Goal: Task Accomplishment & Management: Contribute content

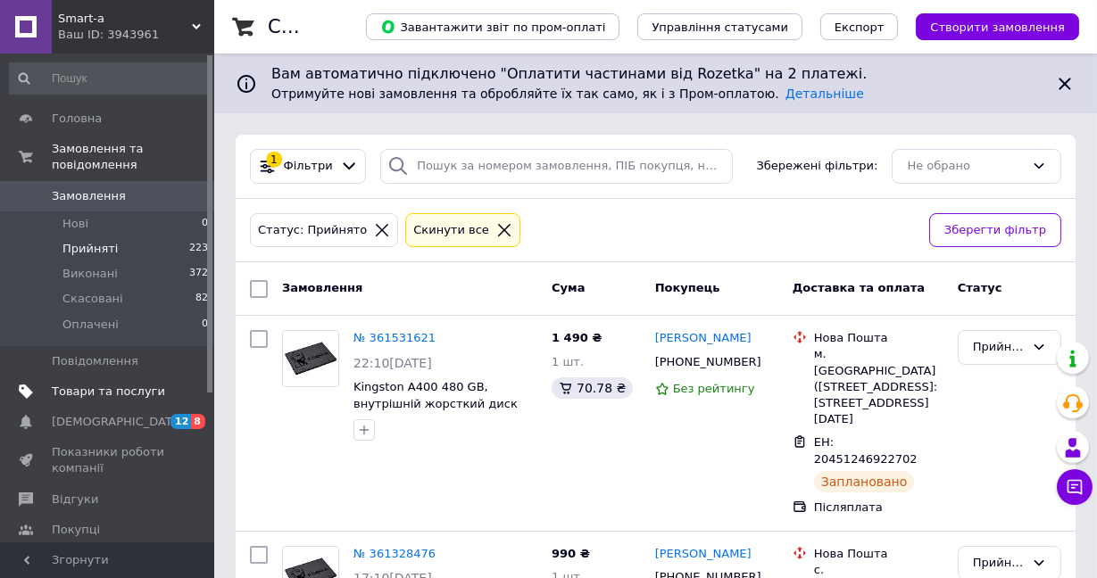
click at [97, 384] on span "Товари та послуги" at bounding box center [108, 392] width 113 height 16
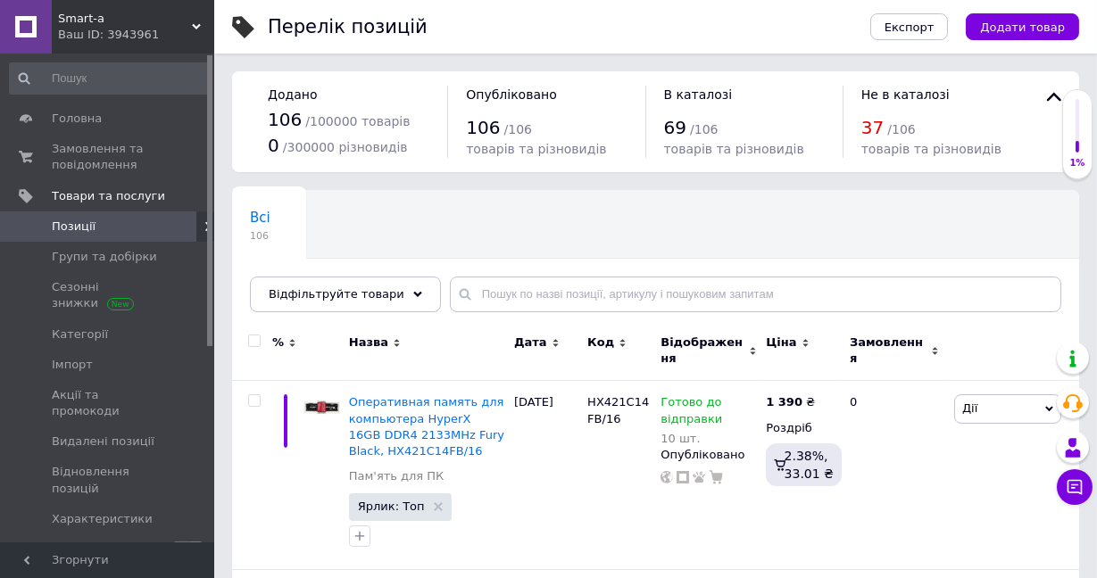
click at [1020, 28] on span "Додати товар" at bounding box center [1022, 27] width 85 height 13
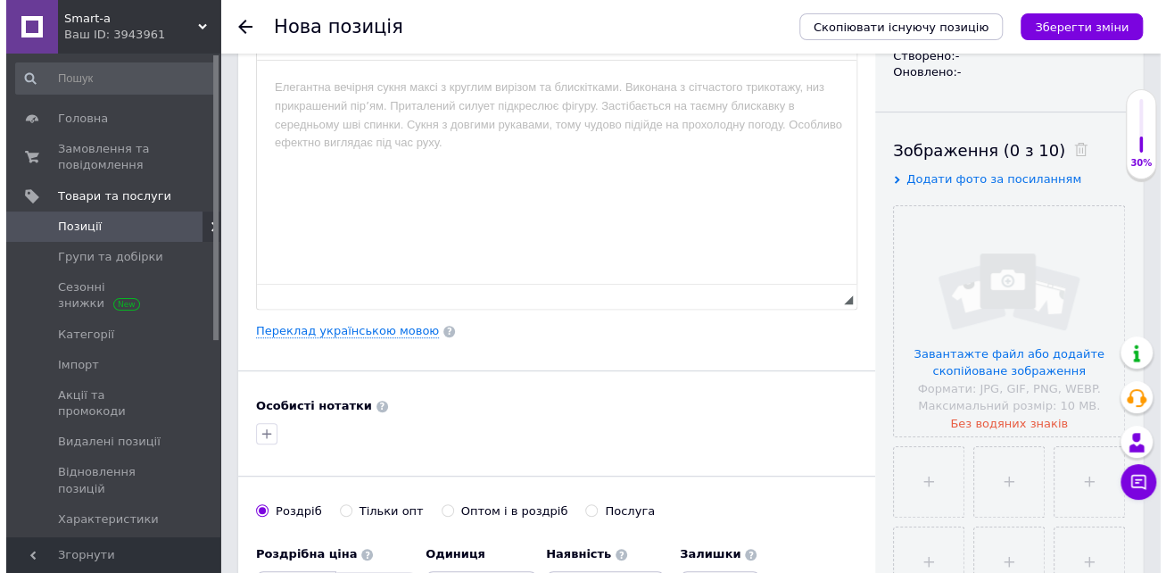
scroll to position [243, 0]
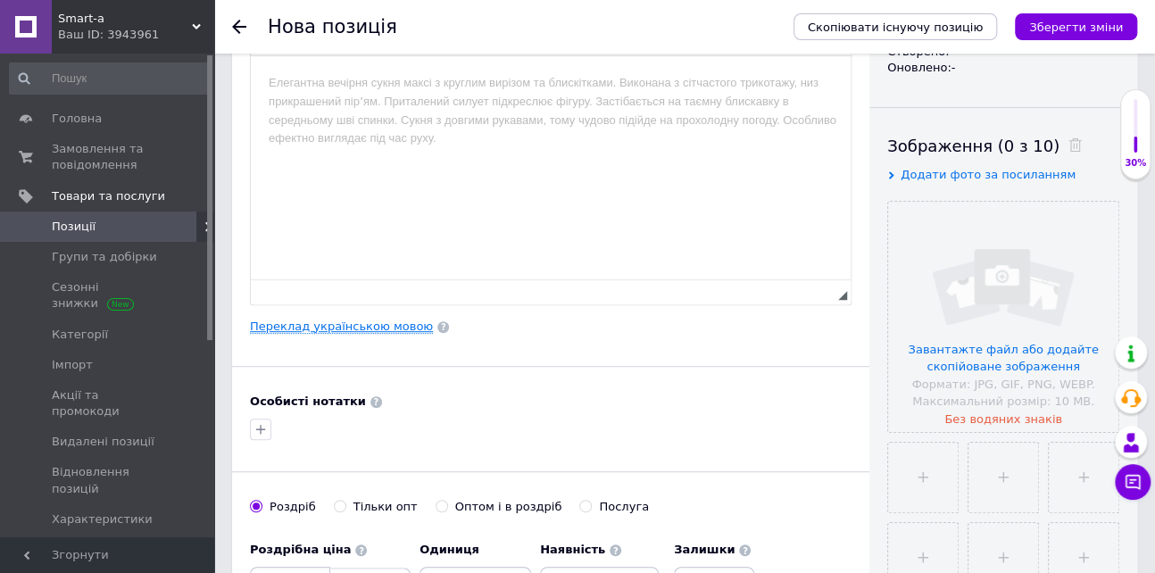
click at [374, 334] on link "Переклад українською мовою" at bounding box center [341, 326] width 183 height 14
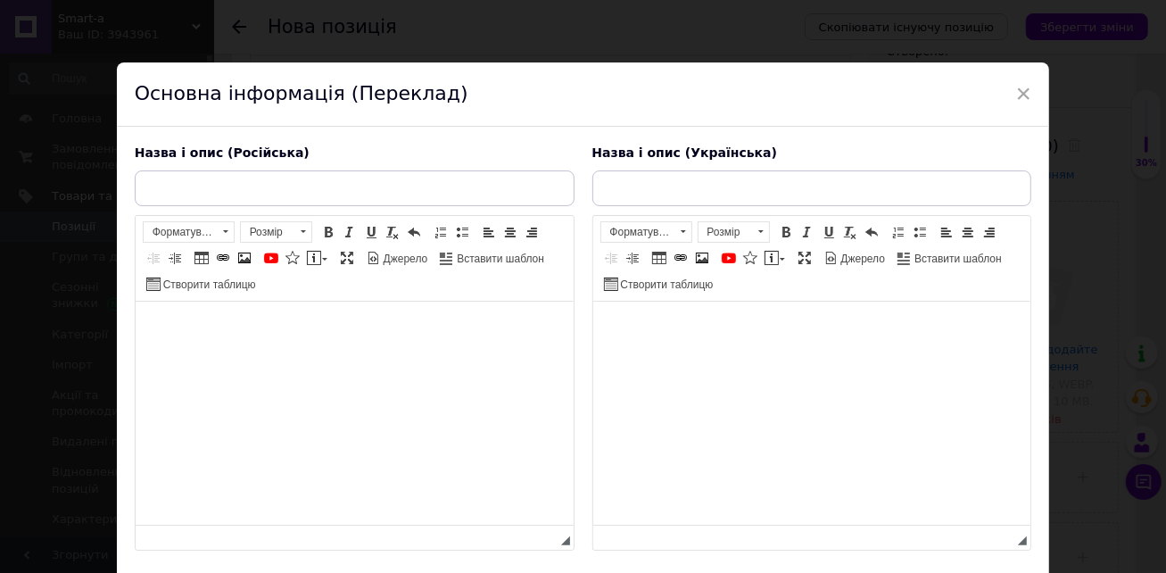
scroll to position [0, 0]
drag, startPoint x: 639, startPoint y: 185, endPoint x: 628, endPoint y: 189, distance: 11.6
click at [638, 184] on input "text" at bounding box center [812, 188] width 440 height 36
paste input "Оперативна пам'ять Samsung 32 GB SO-DIMM DDR4 2666 MHz (M471A4G43MB1-CTD)"
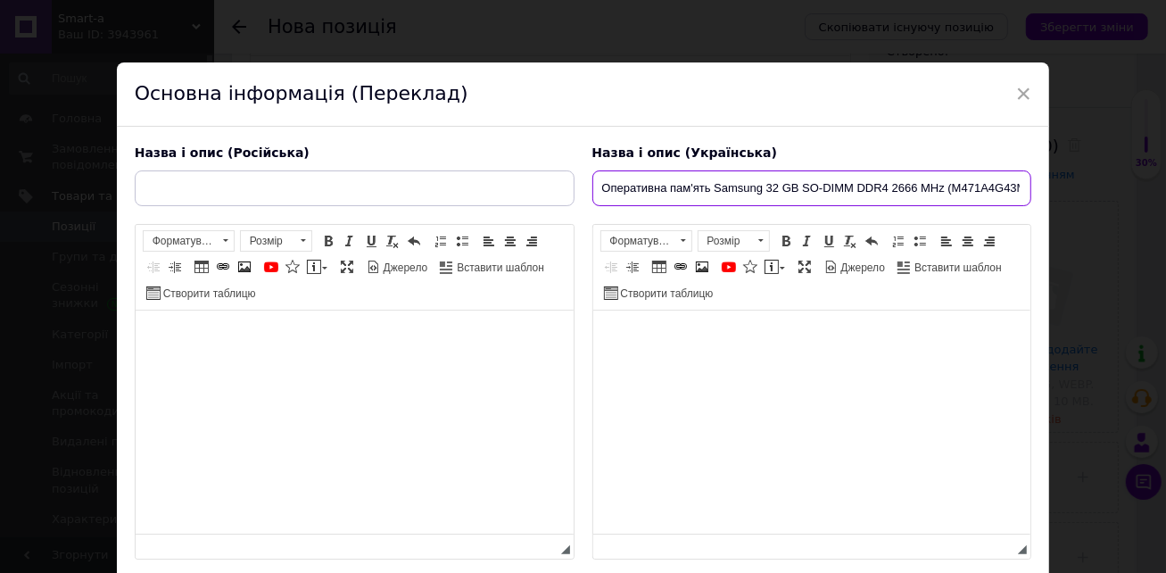
drag, startPoint x: 753, startPoint y: 192, endPoint x: 425, endPoint y: 185, distance: 328.4
click at [425, 185] on div "Назва і опис (Російська) Розширений текстовий редактор, 711FC422-7488-4472-AA6A…" at bounding box center [584, 353] width 916 height 434
click at [601, 194] on input "Оперативна пам'ять Samsung 32 GB SO-DIMM DDR4 2666 MHz (M471A4G43MB1-CTD)" at bounding box center [812, 188] width 440 height 36
type input "Оперативна пам'ять Samsung 32 GB SO-DIMM DDR4 2666 MHz (M471A4G43MB1-CTD)"
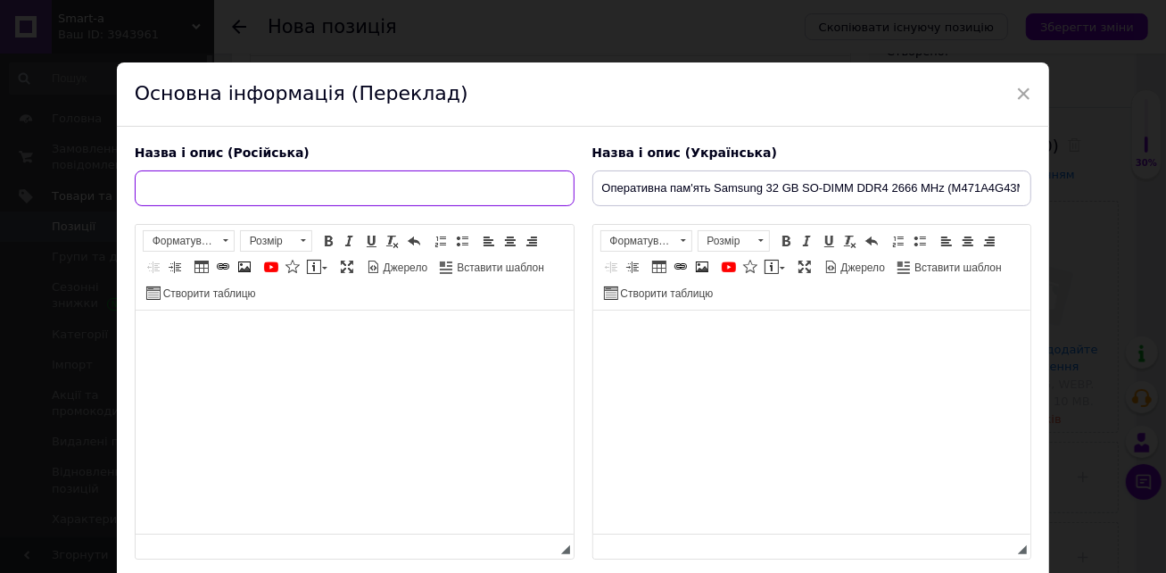
click at [414, 183] on input "text" at bounding box center [355, 188] width 440 height 36
paste input "Оперативна пам'ять Samsung 32 GB SO-DIMM DDR4 2666 MHz (M471A4G43MB1-CTD)"
click at [195, 188] on input "Оперативна пам'ять Samsung 32 GB SO-DIMM DDR4 2666 MHz (M471A4G43MB1-CTD)" at bounding box center [355, 188] width 440 height 36
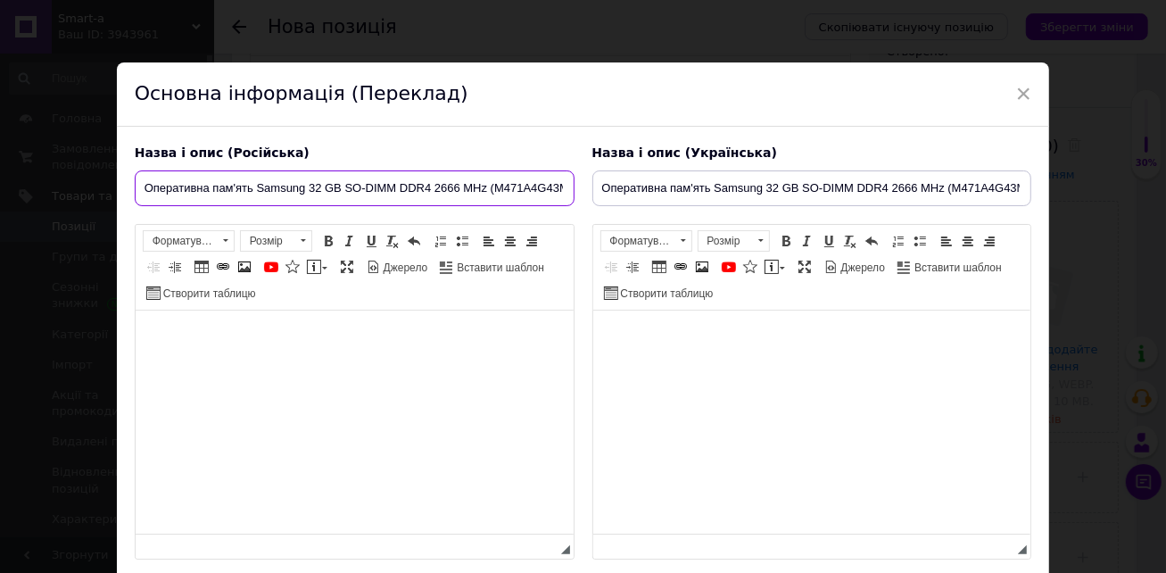
drag, startPoint x: 202, startPoint y: 185, endPoint x: 25, endPoint y: 181, distance: 176.7
click at [25, 181] on div "× Основна інформація (Переклад) Назва і опис (Російська) Оперативна пам'ять Sam…" at bounding box center [583, 286] width 1166 height 573
click at [213, 188] on input "Оперативна пам'ять Samsung 32 GB SO-DIMM DDR4 2666 MHz (M471A4G43MB1-CTD)" at bounding box center [355, 188] width 440 height 36
click at [207, 189] on input "Оперативна пам'ять Samsung 32 GB SO-DIMM DDR4 2666 MHz (M471A4G43MB1-CTD)" at bounding box center [355, 188] width 440 height 36
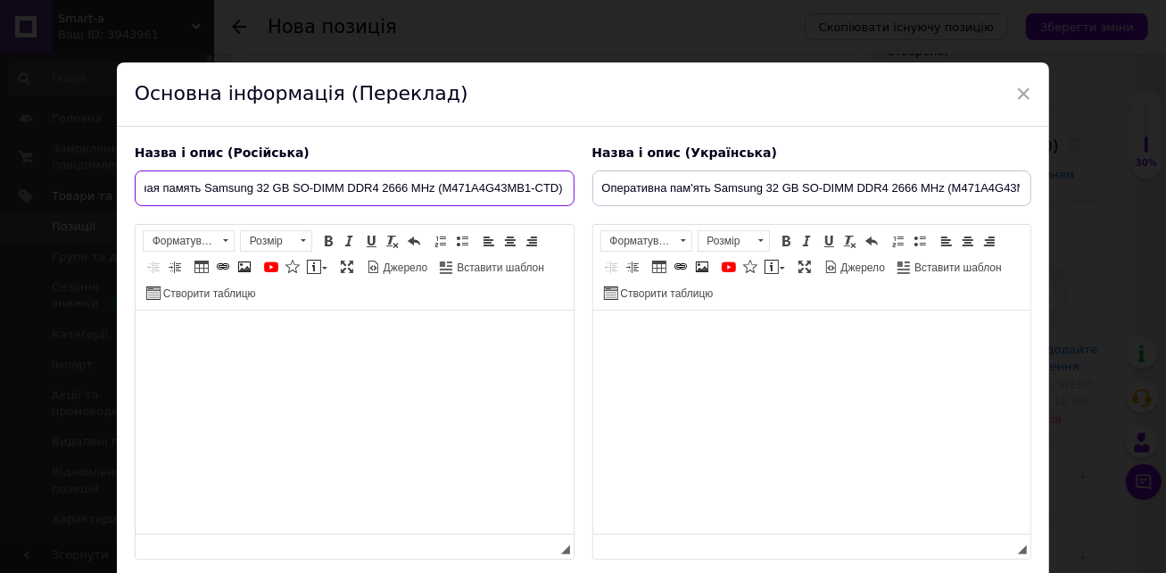
drag, startPoint x: 143, startPoint y: 186, endPoint x: 984, endPoint y: 195, distance: 841.5
click at [1010, 187] on div "Назва і опис (Російська) Оперативная память Samsung 32 GB SO-DIMM DDR4 2666 MHz…" at bounding box center [584, 353] width 916 height 434
type input "Оперативная память Samsung 32 GB SO-DIMM DDR4 2666 MHz (M471A4G43MB1-CTD)"
click at [325, 365] on html at bounding box center [354, 338] width 438 height 54
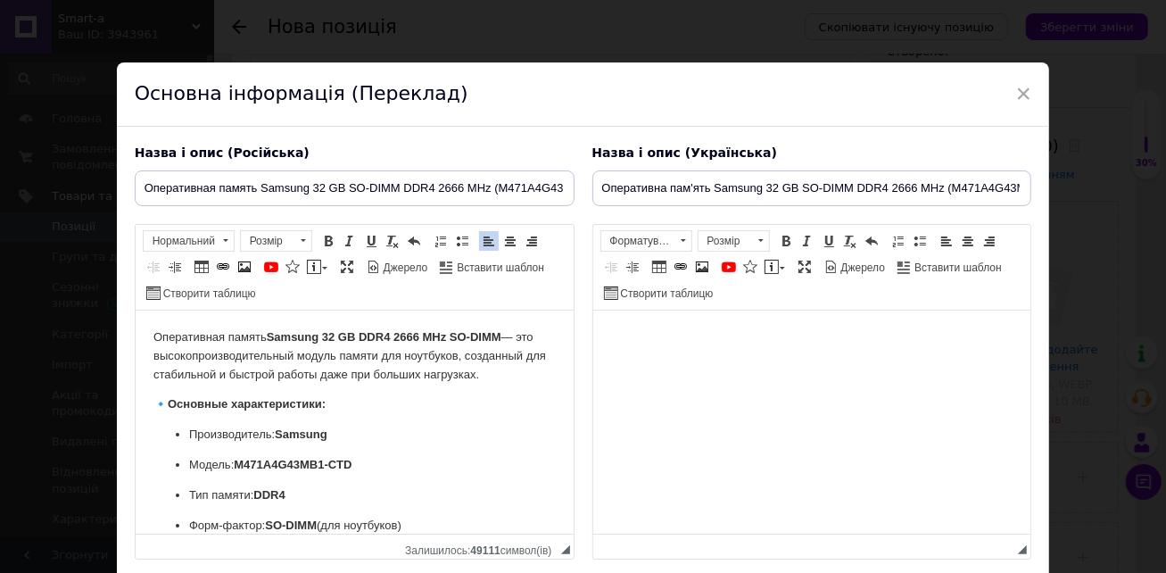
drag, startPoint x: 170, startPoint y: 402, endPoint x: 191, endPoint y: 392, distance: 22.7
click at [170, 402] on strong "Основные характеристики:" at bounding box center [246, 403] width 158 height 13
click at [650, 311] on html at bounding box center [811, 338] width 438 height 54
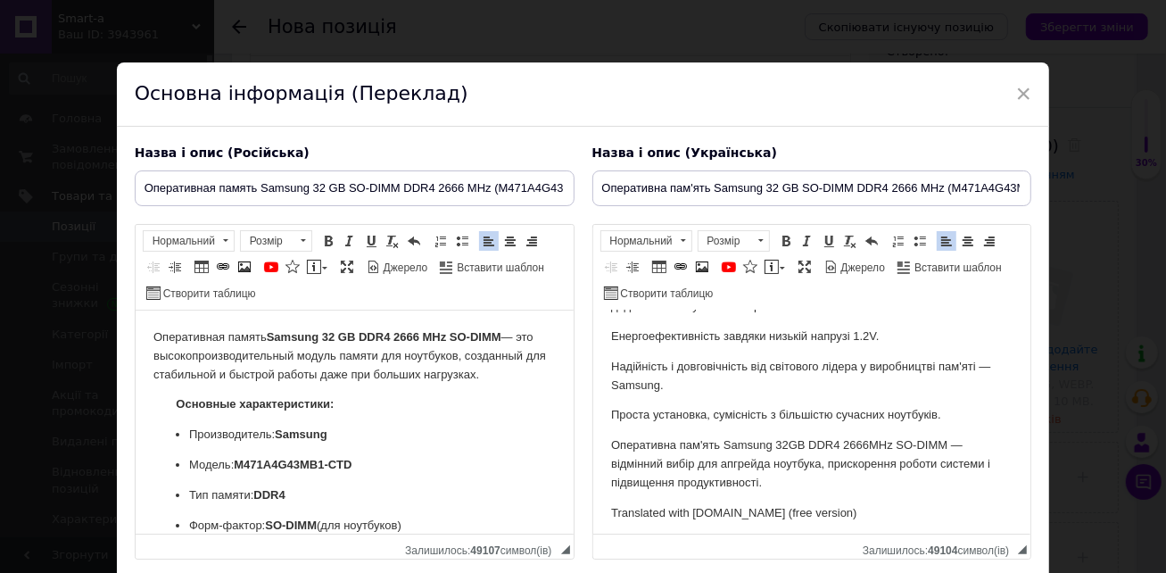
scroll to position [425, 0]
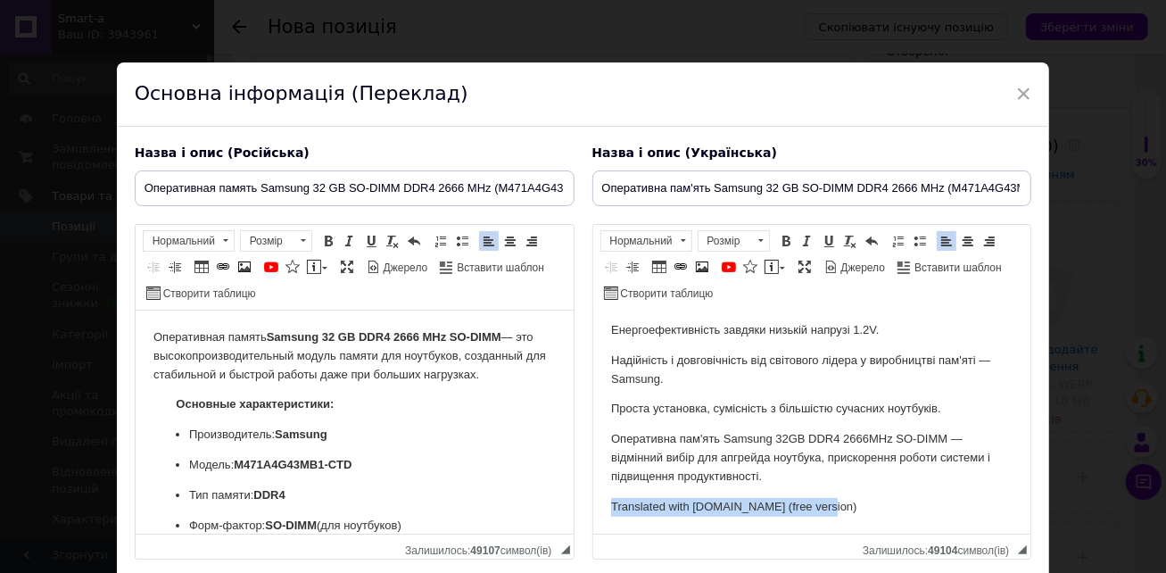
drag, startPoint x: 869, startPoint y: 506, endPoint x: 586, endPoint y: 504, distance: 282.9
click at [592, 504] on html "Оперативна пам'ять Samsung 32 GB DDR4 2666 MHz SO-DIMM — це високопродуктивний …" at bounding box center [811, 210] width 438 height 648
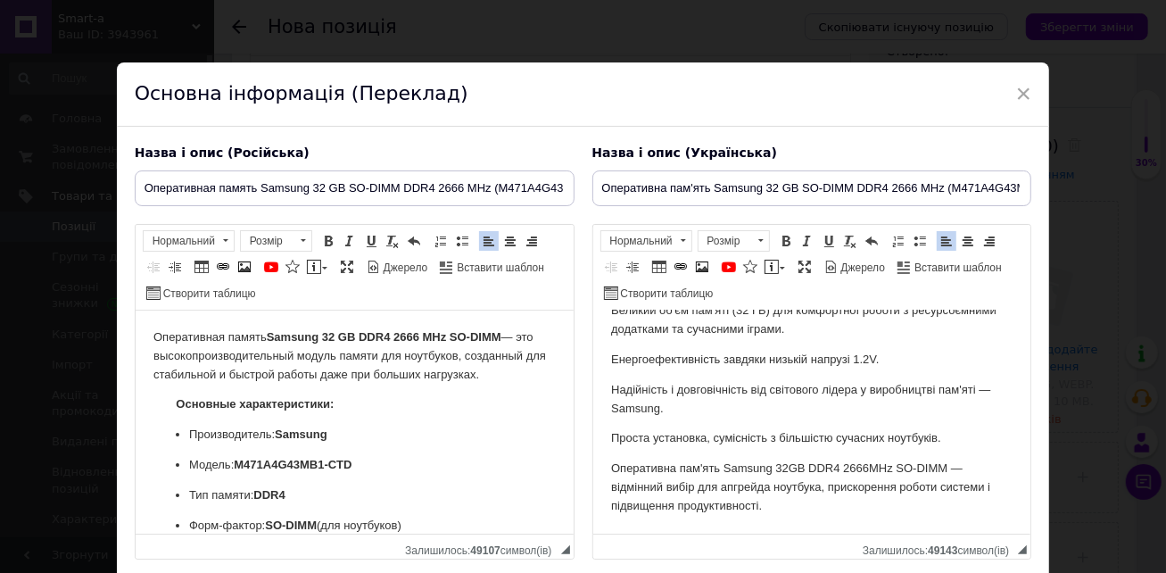
scroll to position [394, 0]
drag, startPoint x: 434, startPoint y: 440, endPoint x: 449, endPoint y: 435, distance: 15.8
click at [433, 440] on p "Производитель: Samsung" at bounding box center [353, 435] width 331 height 19
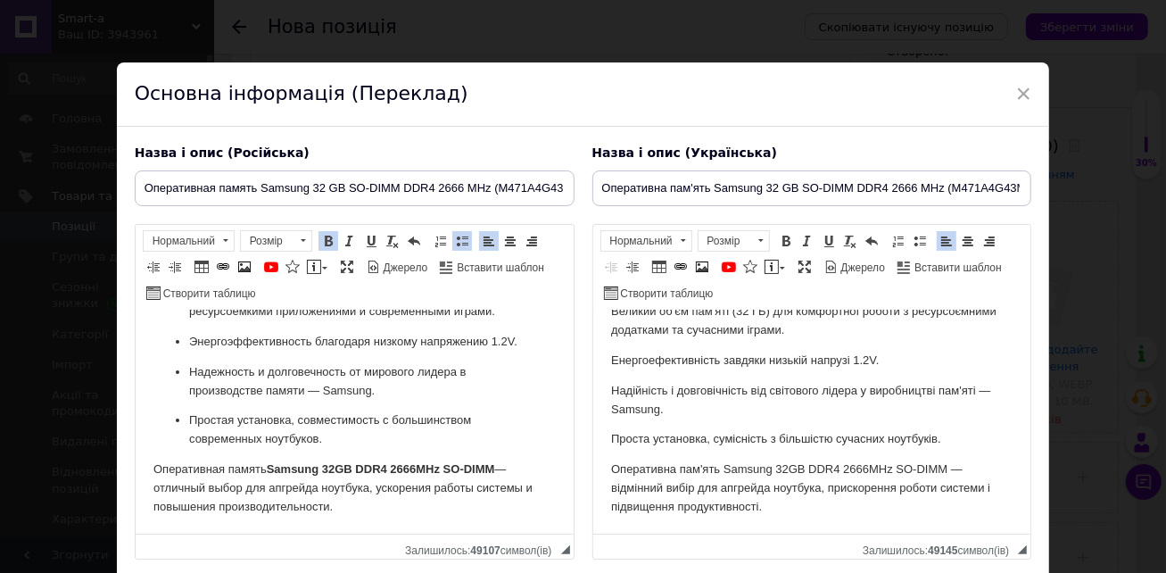
click at [816, 497] on p "Оперативна пам'ять Samsung 32GB DDR4 2666MHz SO-DIMM — відмінний вибір для апгр…" at bounding box center [811, 487] width 402 height 55
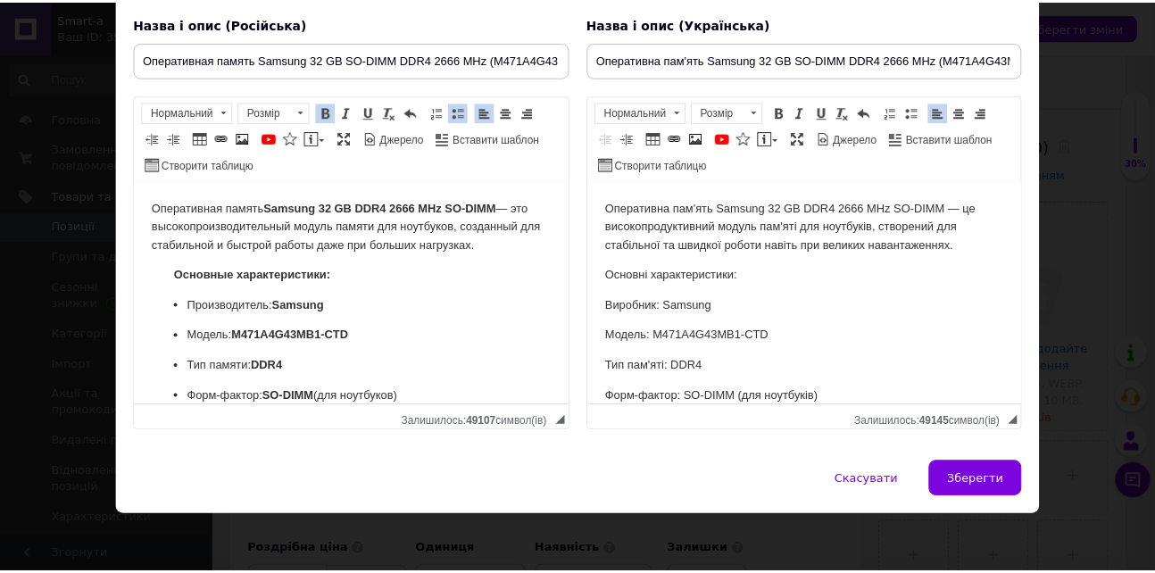
scroll to position [133, 0]
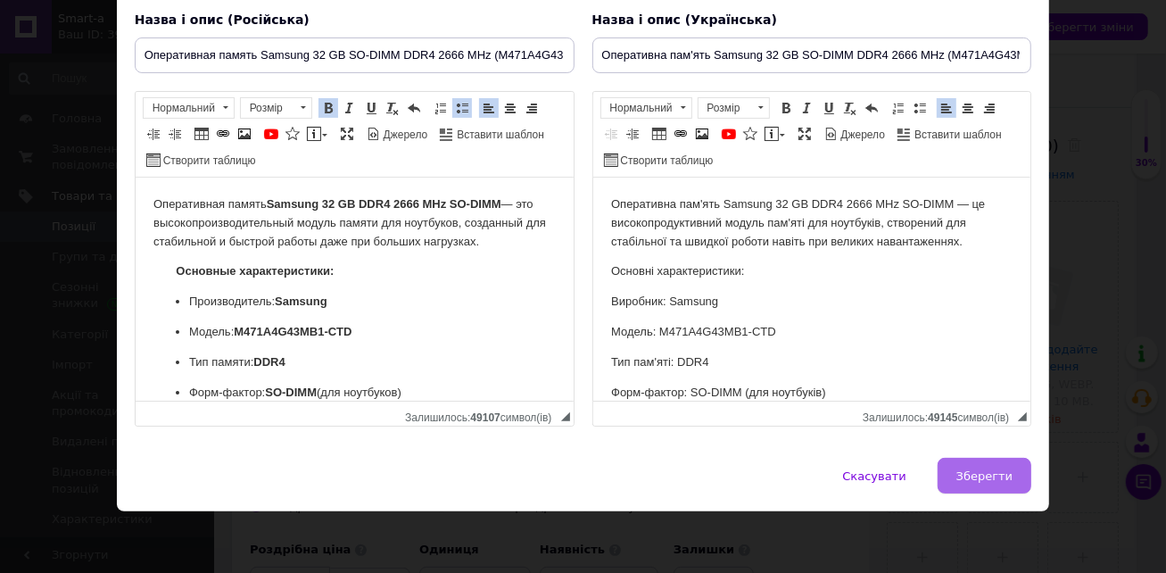
drag, startPoint x: 984, startPoint y: 471, endPoint x: 928, endPoint y: 429, distance: 70.1
click at [984, 472] on span "Зберегти" at bounding box center [985, 475] width 56 height 13
type input "Оперативная память Samsung 32 GB SO-DIMM DDR4 2666 MHz (M471A4G43MB1-CTD)"
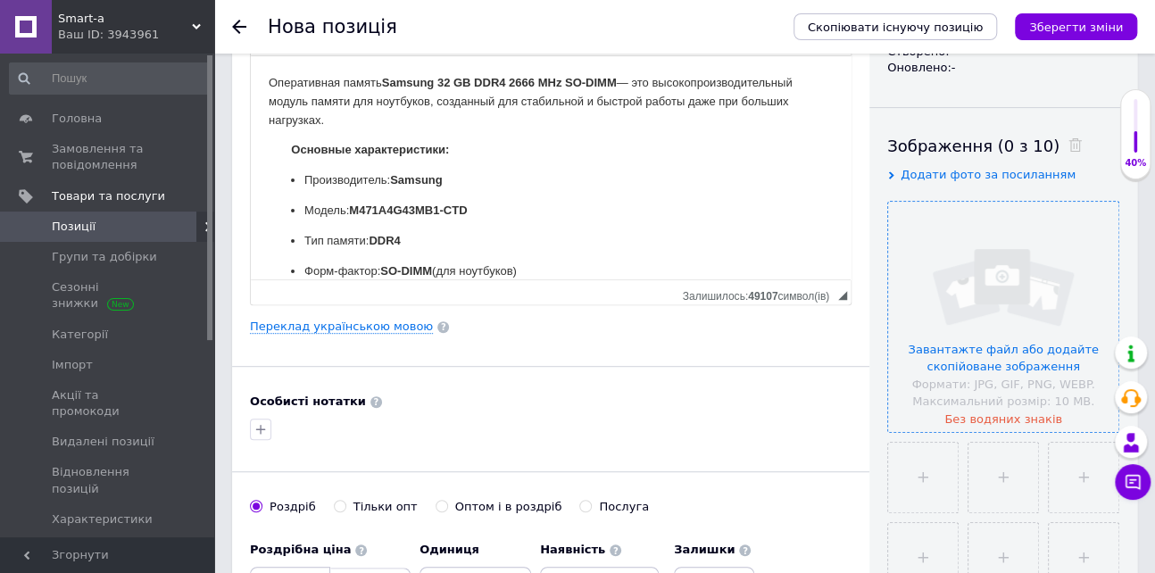
click at [1014, 290] on input "file" at bounding box center [1003, 317] width 230 height 230
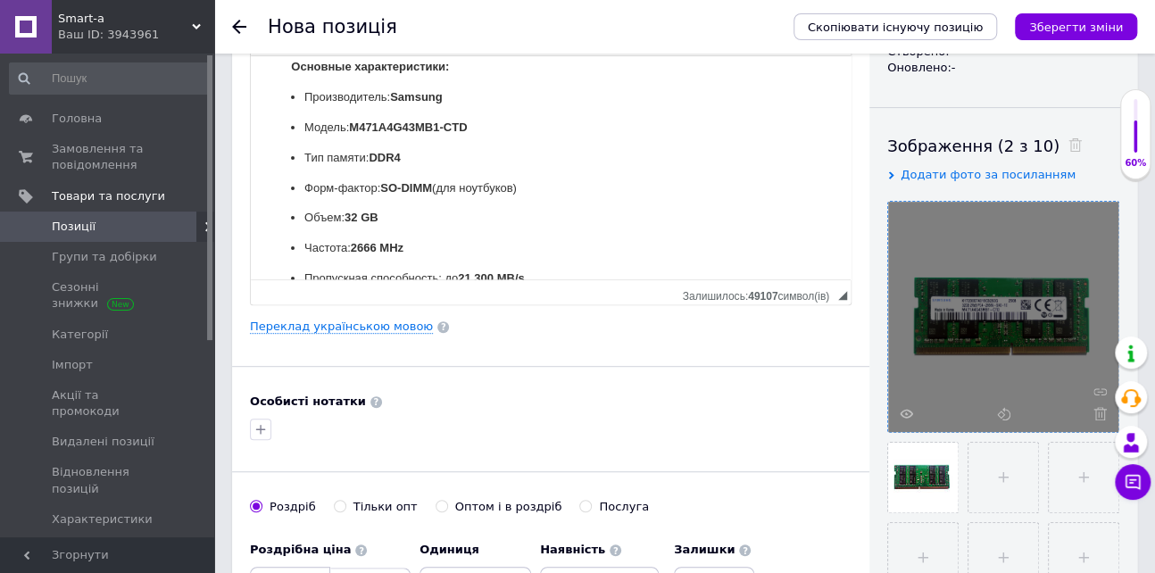
scroll to position [162, 0]
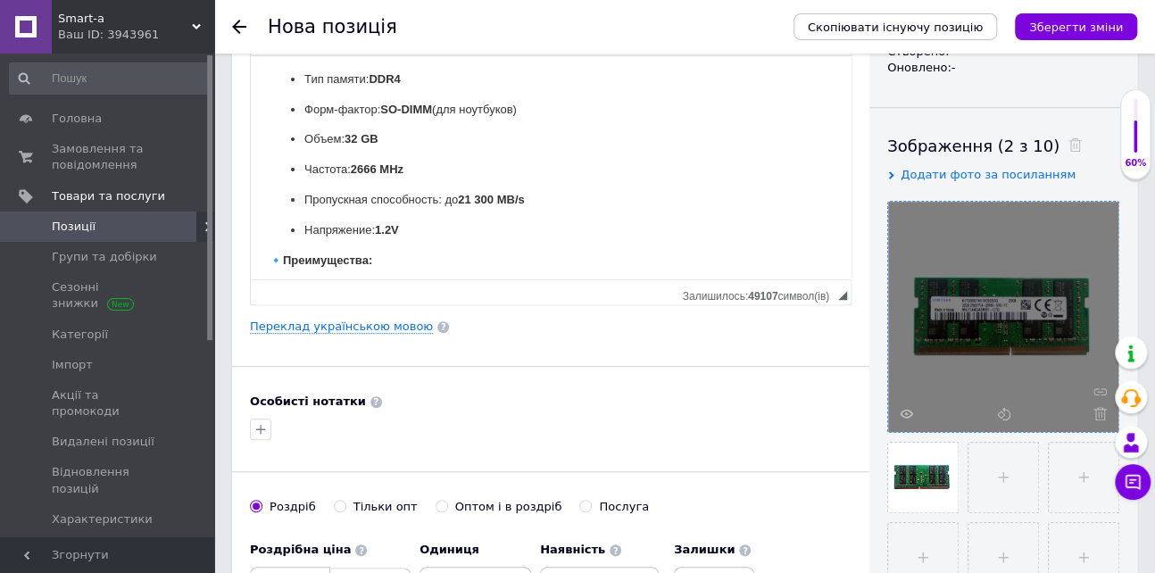
click at [286, 253] on strong "Преимущества:" at bounding box center [327, 259] width 89 height 13
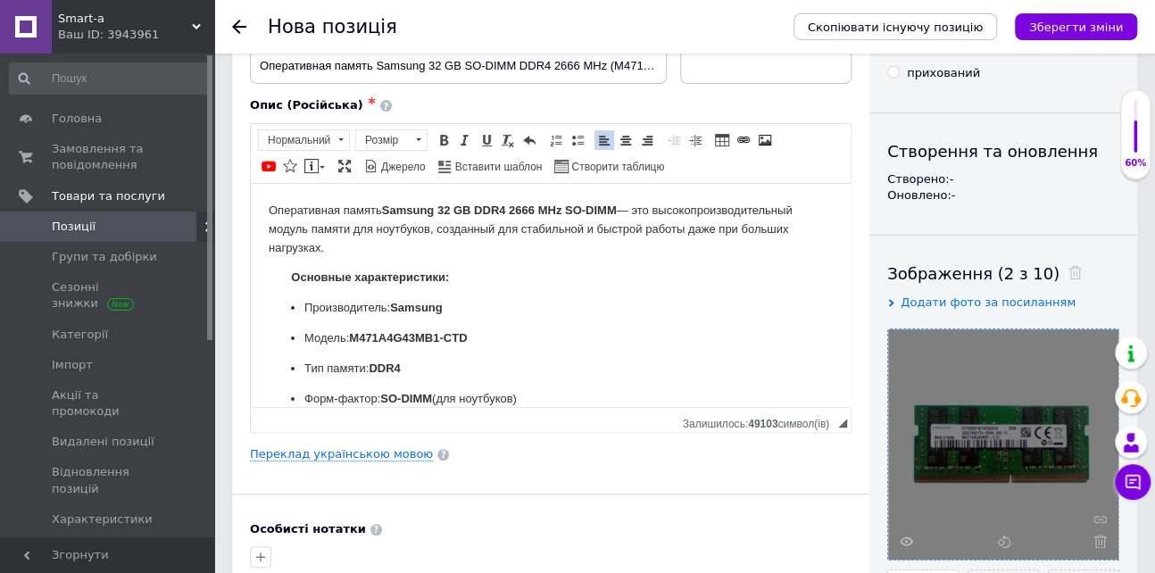
scroll to position [0, 0]
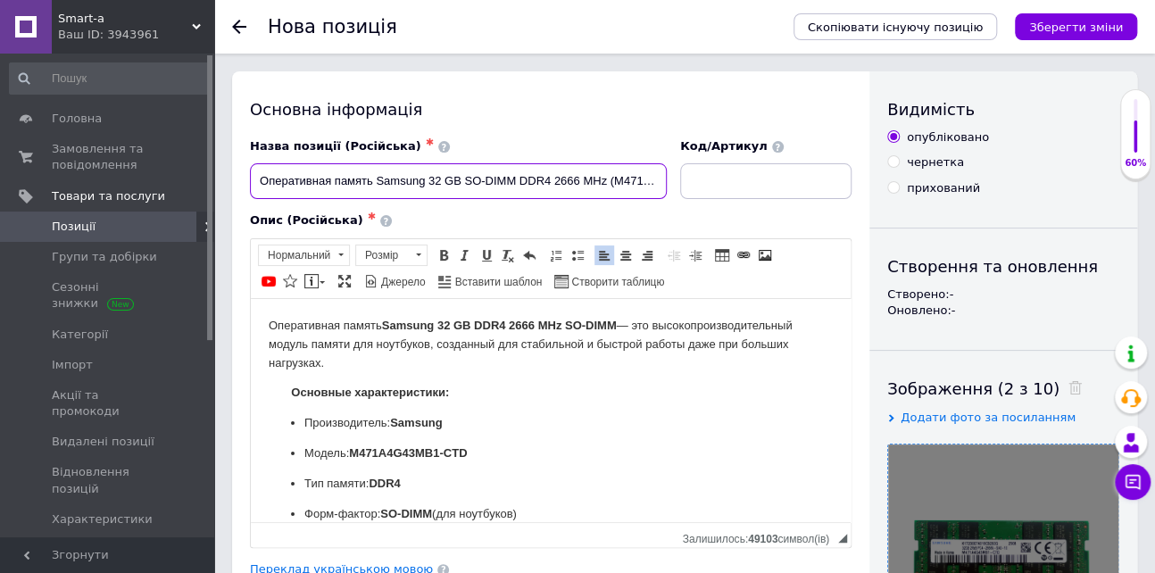
click at [571, 178] on input "Оперативная память Samsung 32 GB SO-DIMM DDR4 2666 MHz (M471A4G43MB1-CTD)" at bounding box center [458, 181] width 417 height 36
drag, startPoint x: 564, startPoint y: 185, endPoint x: 729, endPoint y: 187, distance: 165.1
click at [748, 187] on div "Назва позиції (Російська) ✱ Оперативная память Samsung 32 GB SO-DIMM DDR4 2666 …" at bounding box center [551, 169] width 615 height 74
click at [584, 185] on input "Оперативная память Samsung 32 GB SO-DIMM DDR4 2666 MHz (M471A4G43MB1-CTD)" at bounding box center [458, 181] width 417 height 36
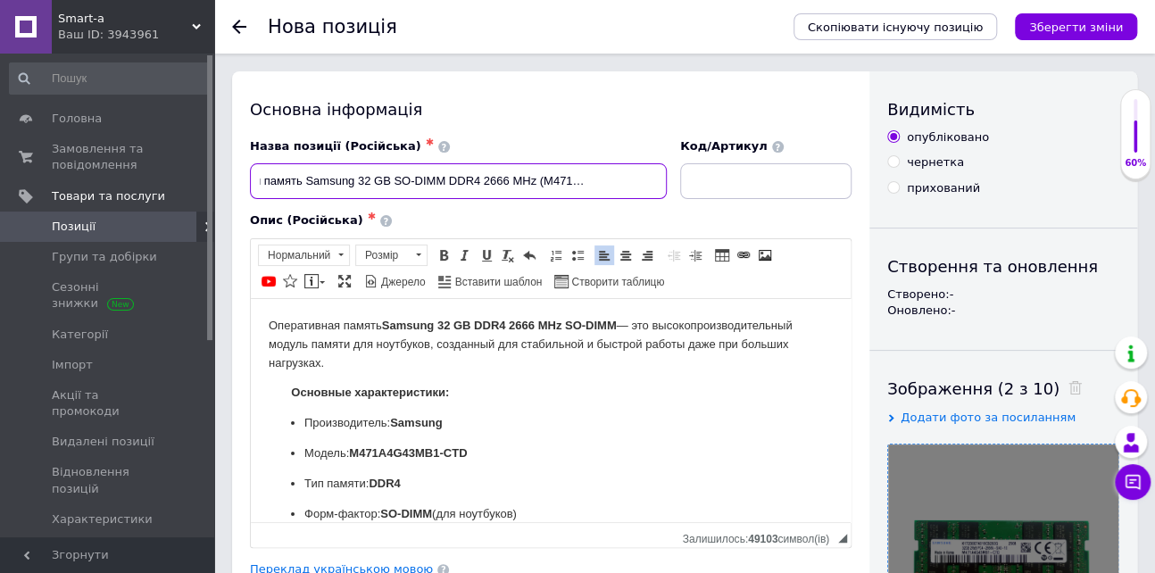
drag, startPoint x: 544, startPoint y: 176, endPoint x: 659, endPoint y: 176, distance: 114.2
click at [659, 176] on input "Оперативная память Samsung 32 GB SO-DIMM DDR4 2666 MHz (M471A4G43MB1-CTD)" at bounding box center [458, 181] width 417 height 36
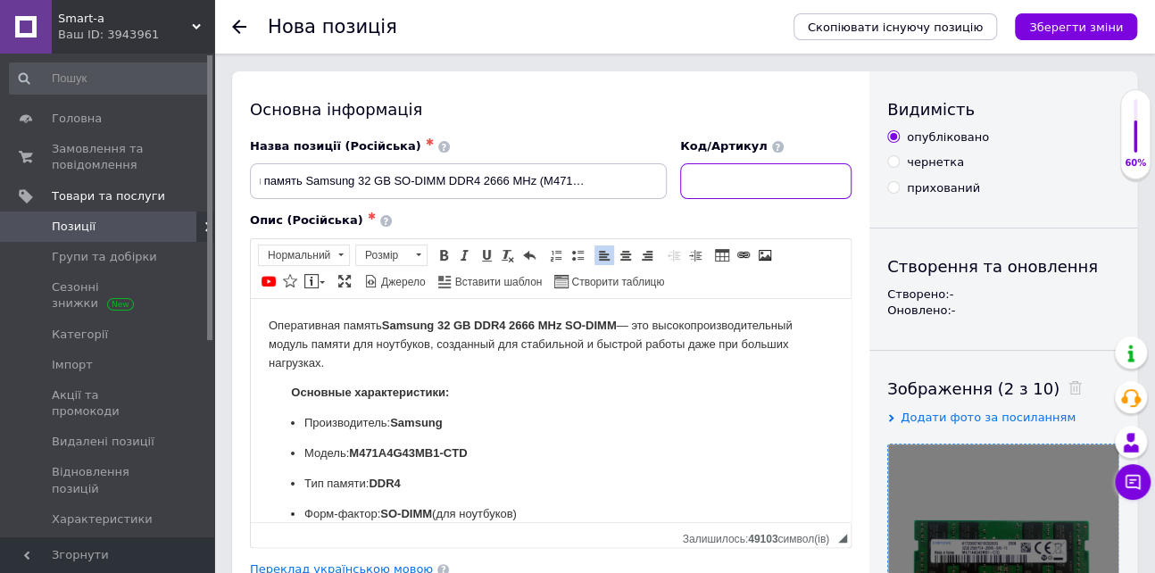
click at [745, 183] on input at bounding box center [765, 181] width 171 height 36
paste input "M471A4G43MB1-CTD"
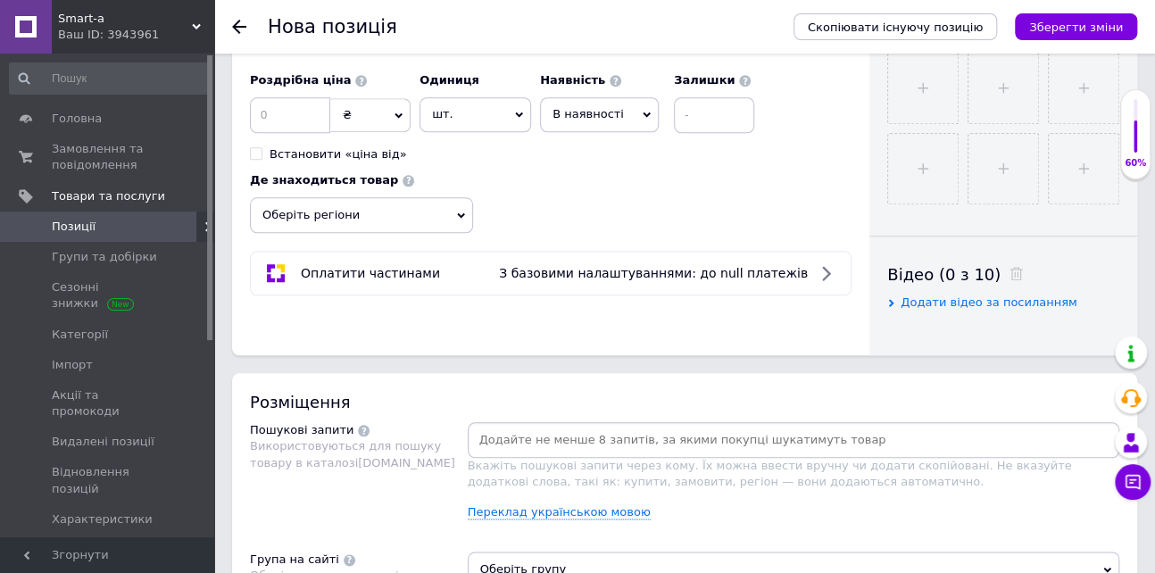
scroll to position [730, 0]
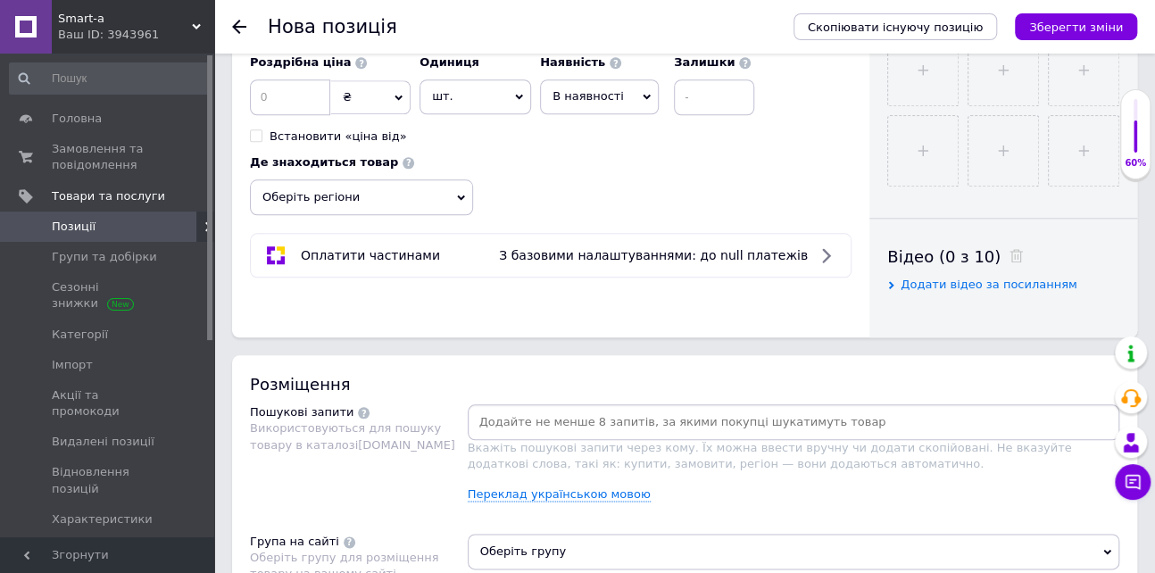
type input "M471A4G43MB1-CTD"
click at [259, 112] on input at bounding box center [290, 97] width 80 height 36
type input "3090"
click at [597, 103] on span "В наявності" at bounding box center [587, 95] width 71 height 13
click at [590, 228] on li "Готово до відправки" at bounding box center [599, 207] width 117 height 41
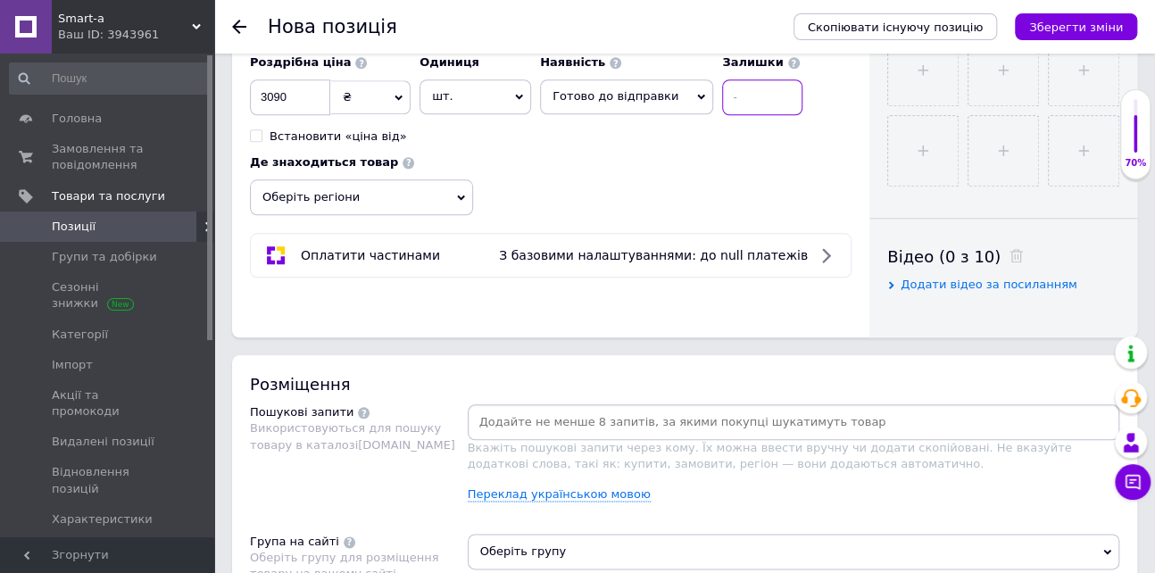
click at [738, 115] on input at bounding box center [762, 97] width 80 height 36
type input "5"
click at [660, 187] on div "Роздрібна ціна 3090 ₴ $ EUR CHF GBP ¥ PLN ₸ MDL HUF KGS CNY TRY KRW lei Встанов…" at bounding box center [550, 131] width 601 height 170
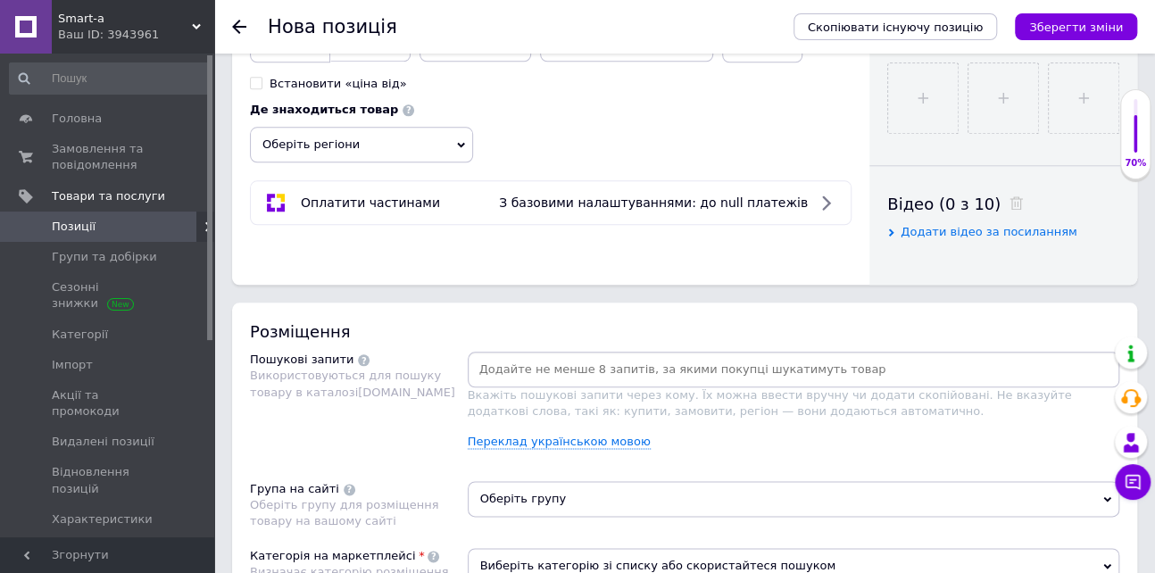
scroll to position [811, 0]
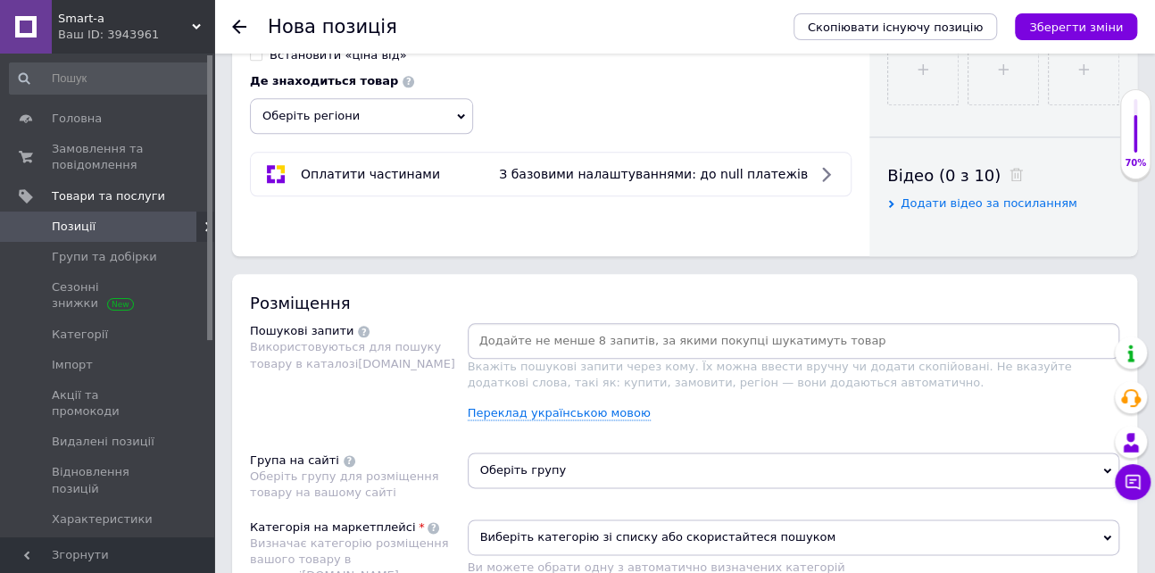
click at [500, 352] on input at bounding box center [793, 340] width 645 height 27
type input "В"
type input "DDR4 16Gb 2666Mhz"
type input "Память для ноутбука 16Gb 2666Mhz"
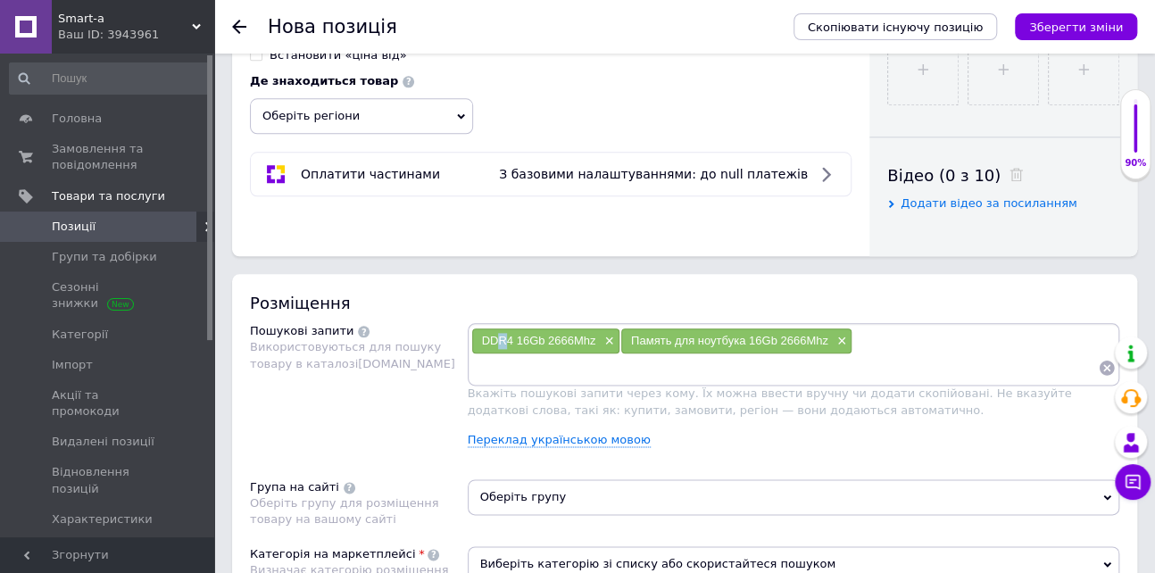
click at [501, 336] on span "DDR4 16Gb 2666Mhz" at bounding box center [539, 340] width 114 height 13
click at [531, 340] on span "DDR4 16Gb 2666Mhz" at bounding box center [539, 340] width 114 height 13
click at [605, 341] on span "×" at bounding box center [607, 341] width 14 height 15
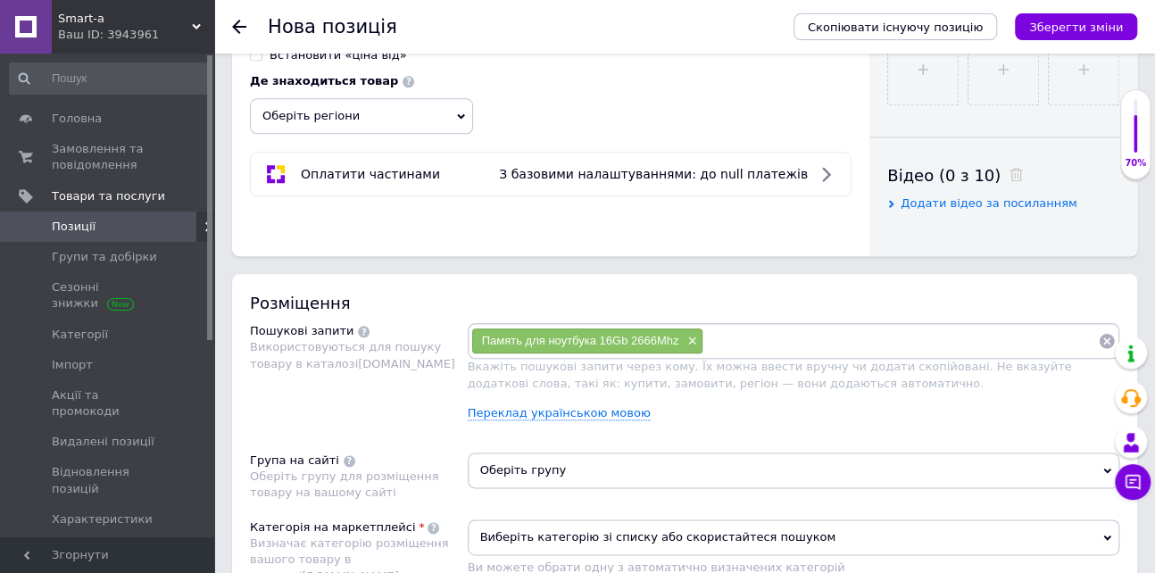
click at [732, 340] on input at bounding box center [900, 340] width 394 height 27
click at [691, 342] on span "×" at bounding box center [690, 341] width 14 height 15
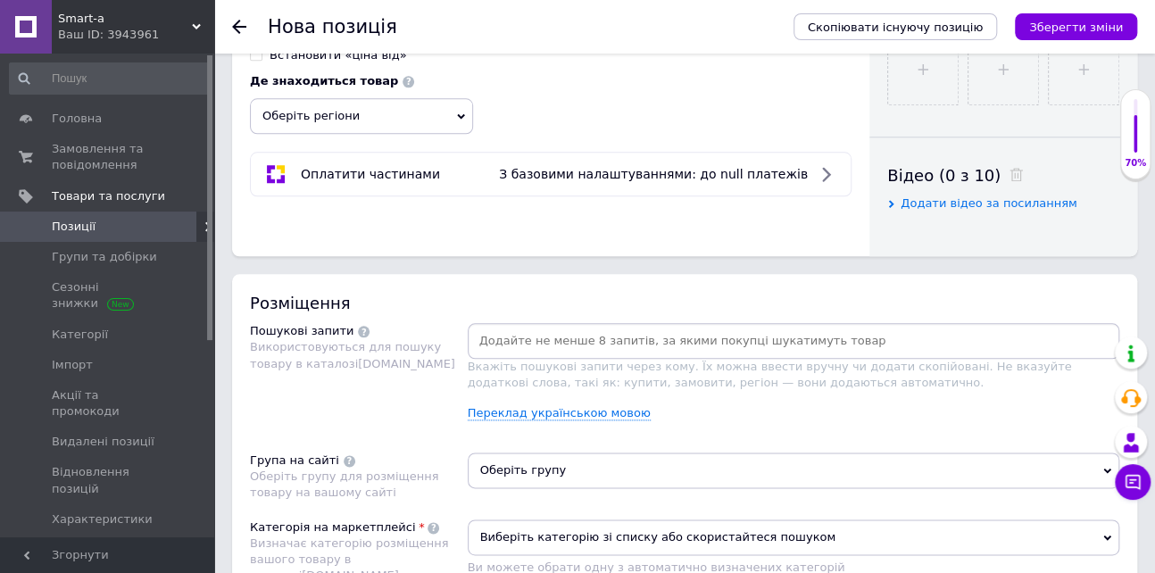
click at [543, 344] on input at bounding box center [793, 340] width 645 height 27
type input "В"
type input "DDR4 32Gb 2666Mhz"
type input "G"
type input "Память для ноутбука 32Гб 2666Мгц"
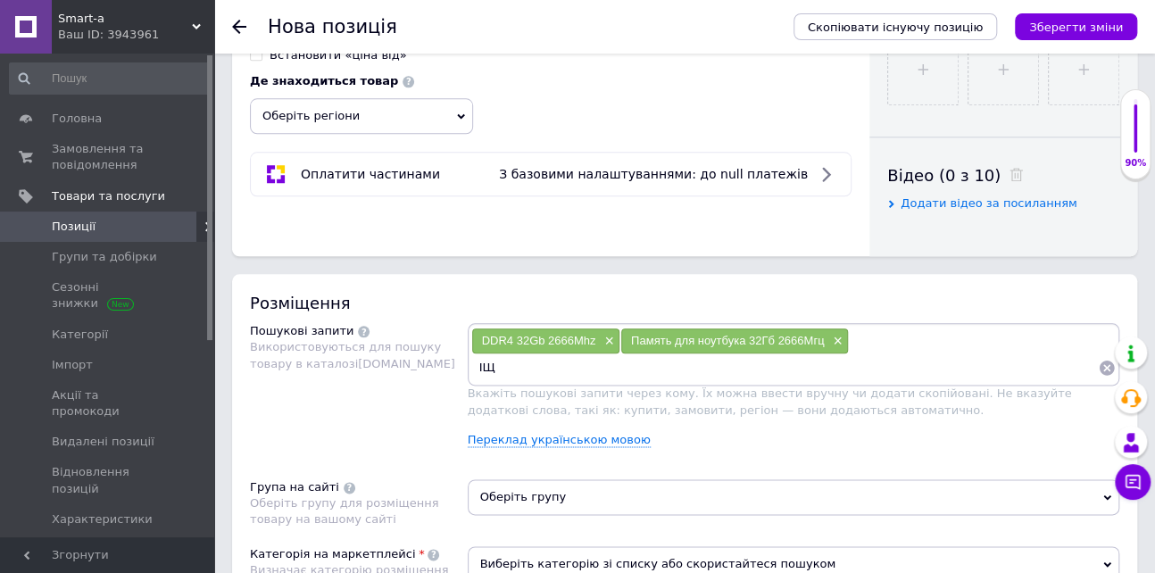
type input "І"
type input "Ы"
type input "SO-DIMM DDR4 32Gb 2666"
click at [533, 370] on input at bounding box center [784, 367] width 627 height 27
type input "В"
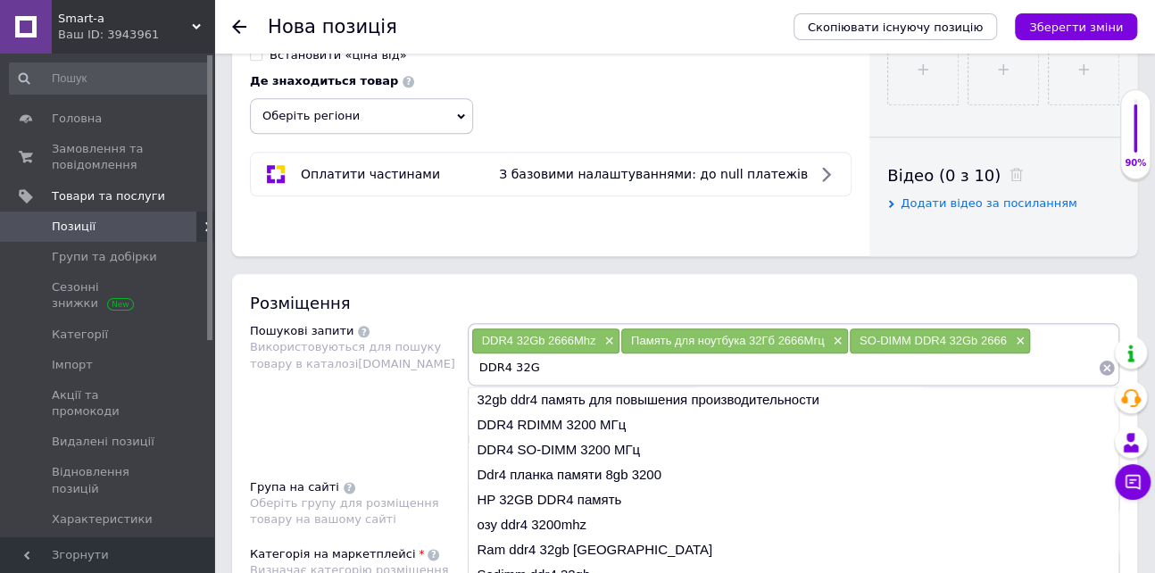
type input "DDR4 32Gb"
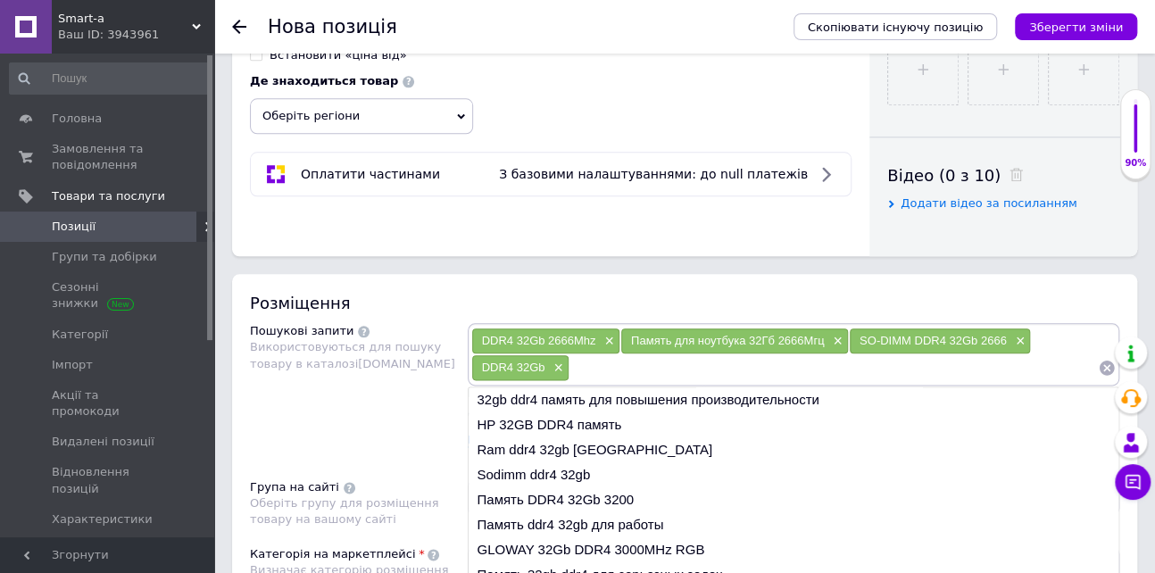
click at [1018, 295] on div "Розміщення" at bounding box center [684, 303] width 869 height 22
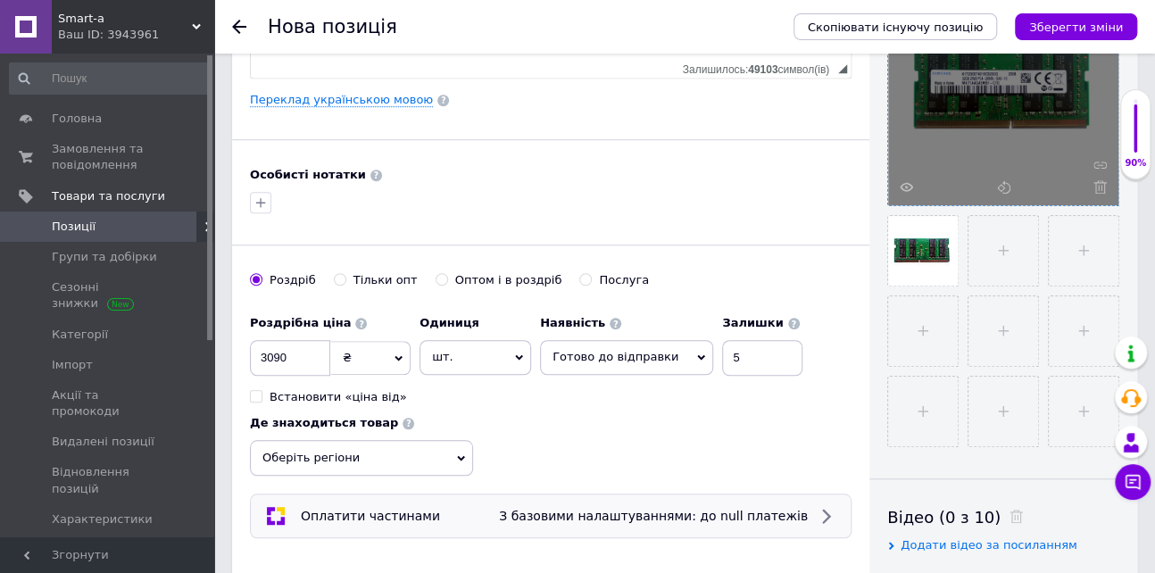
scroll to position [730, 0]
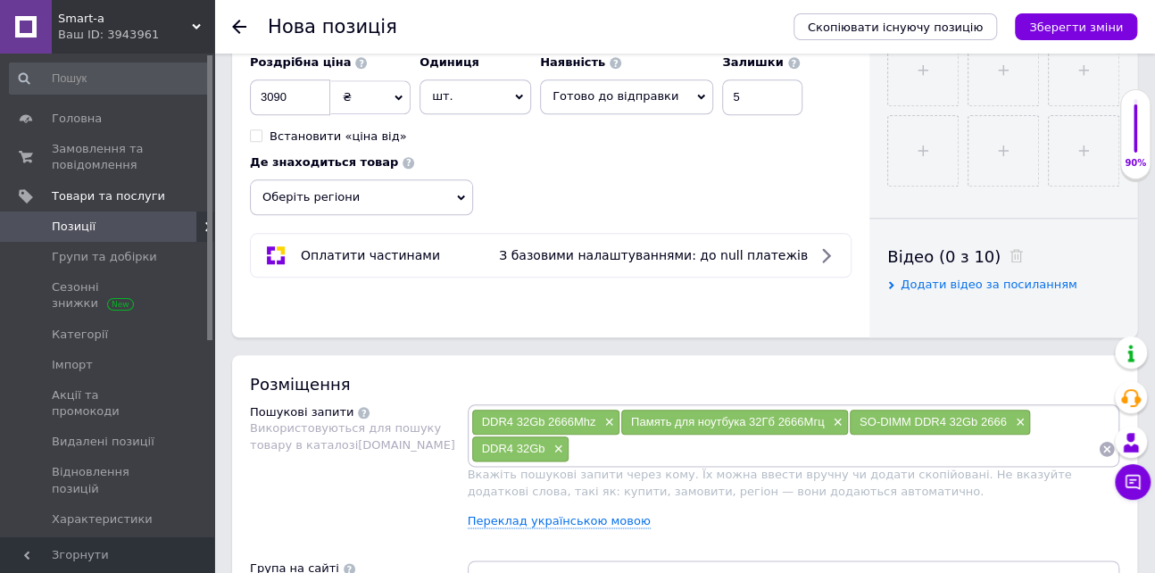
click at [592, 455] on input at bounding box center [833, 448] width 528 height 27
type input "І"
type input "Ы"
type input "Samsung DDR4 32Gb"
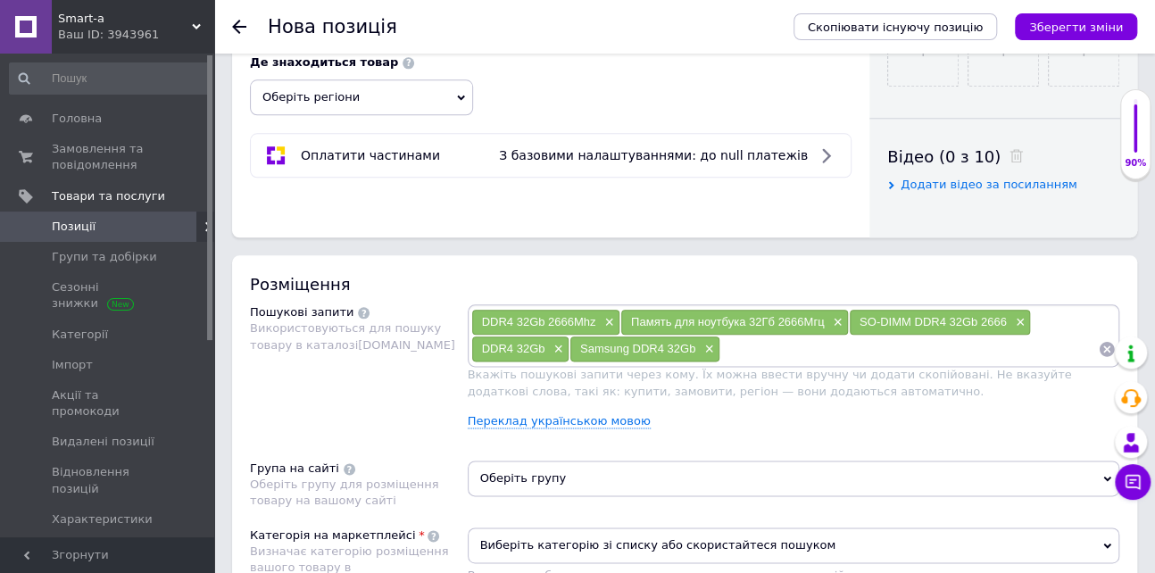
scroll to position [1054, 0]
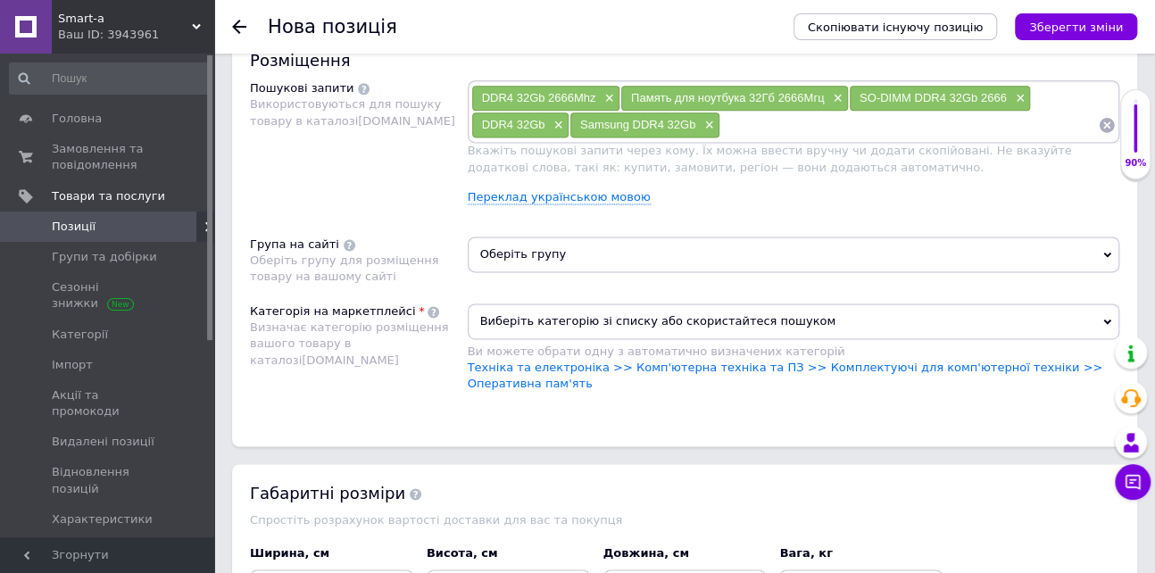
click at [552, 249] on span "Оберіть групу" at bounding box center [794, 254] width 652 height 36
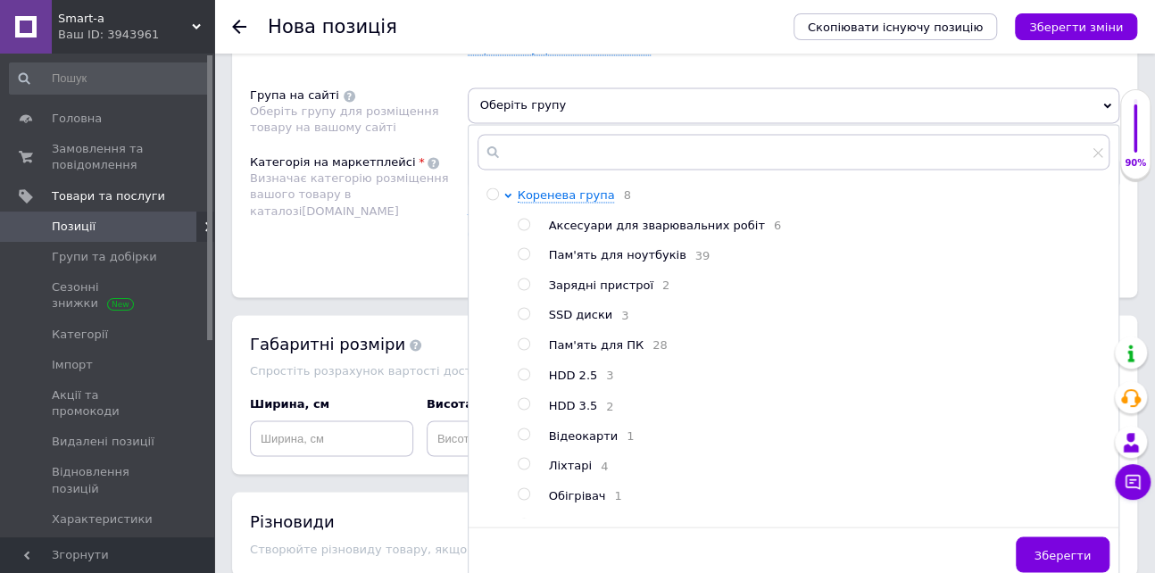
scroll to position [1216, 0]
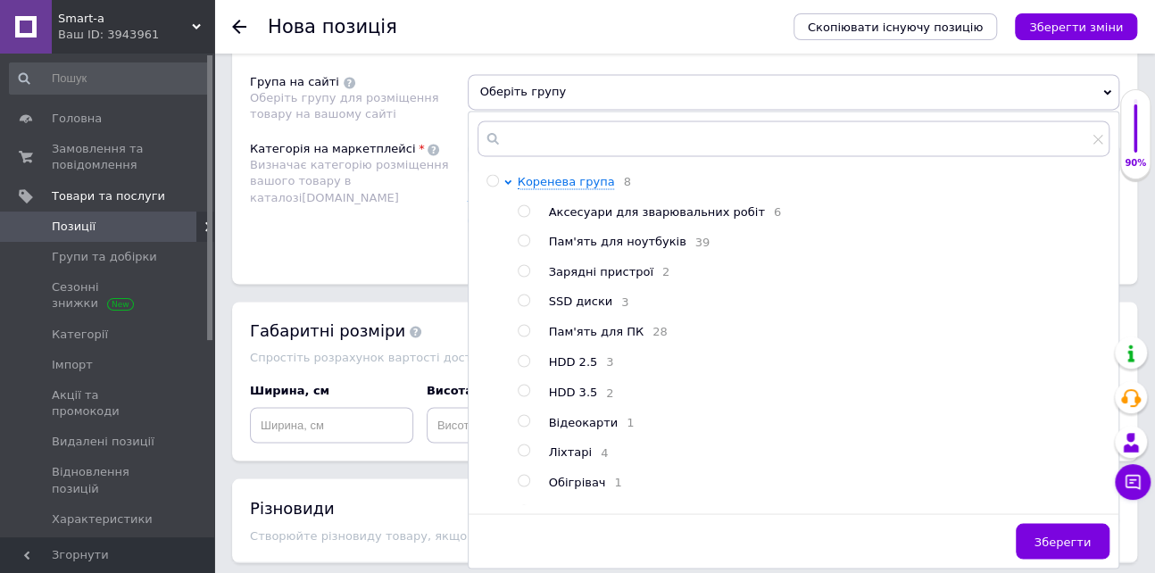
click at [518, 240] on input "radio" at bounding box center [524, 241] width 12 height 12
radio input "true"
click at [1065, 543] on span "Зберегти" at bounding box center [1062, 540] width 56 height 13
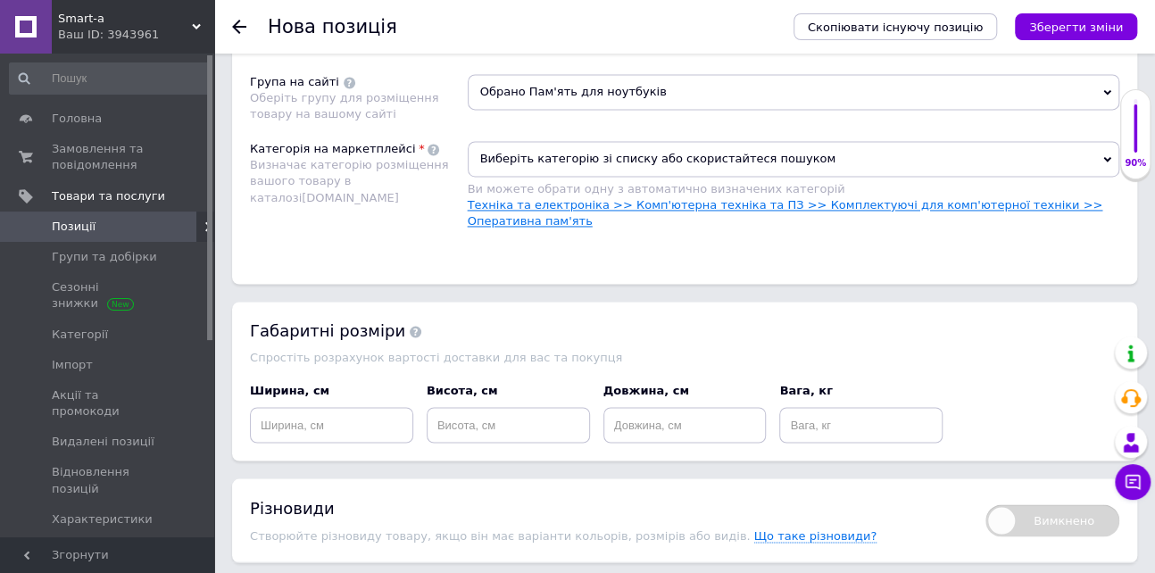
click at [811, 203] on link "Техніка та електроніка >> Комп'ютерна техніка та ПЗ >> Комплектуючі для комп'ют…" at bounding box center [785, 212] width 635 height 29
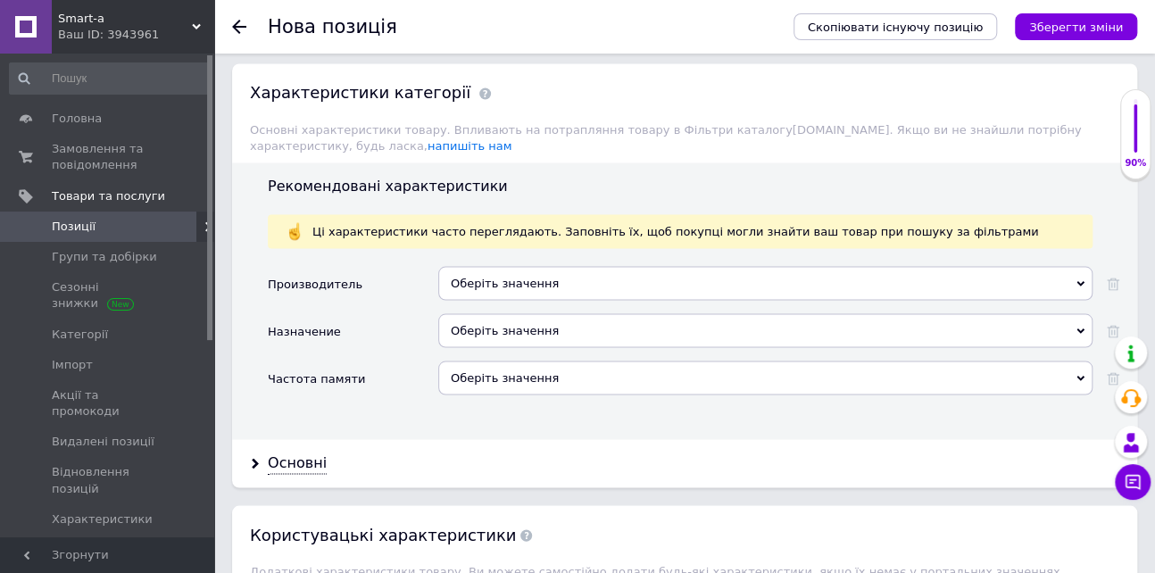
scroll to position [1460, 0]
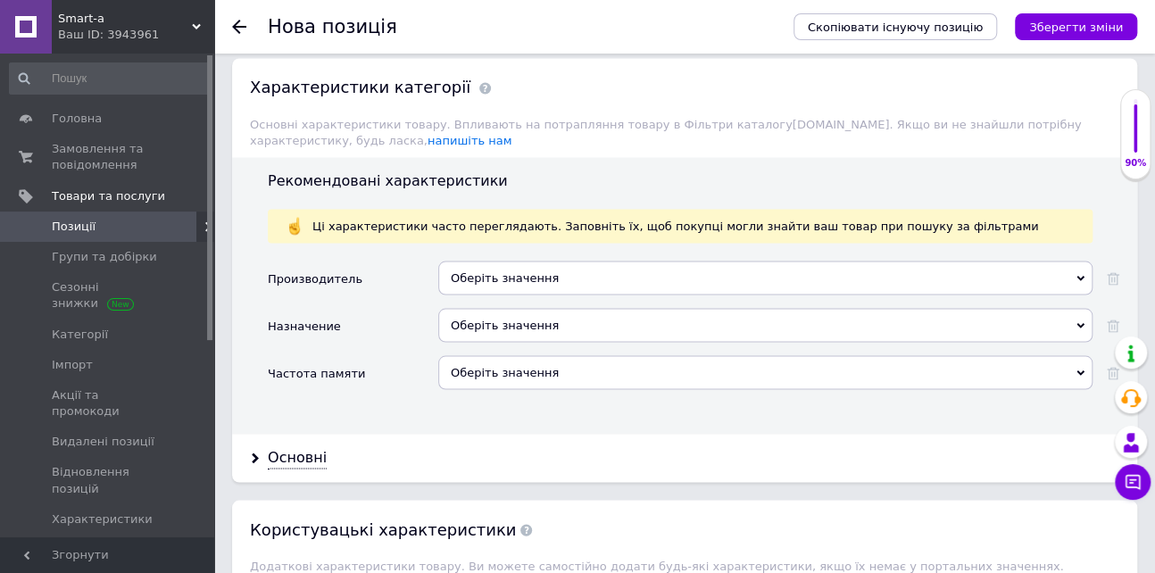
click at [522, 261] on div "Оберіть значення" at bounding box center [765, 278] width 654 height 34
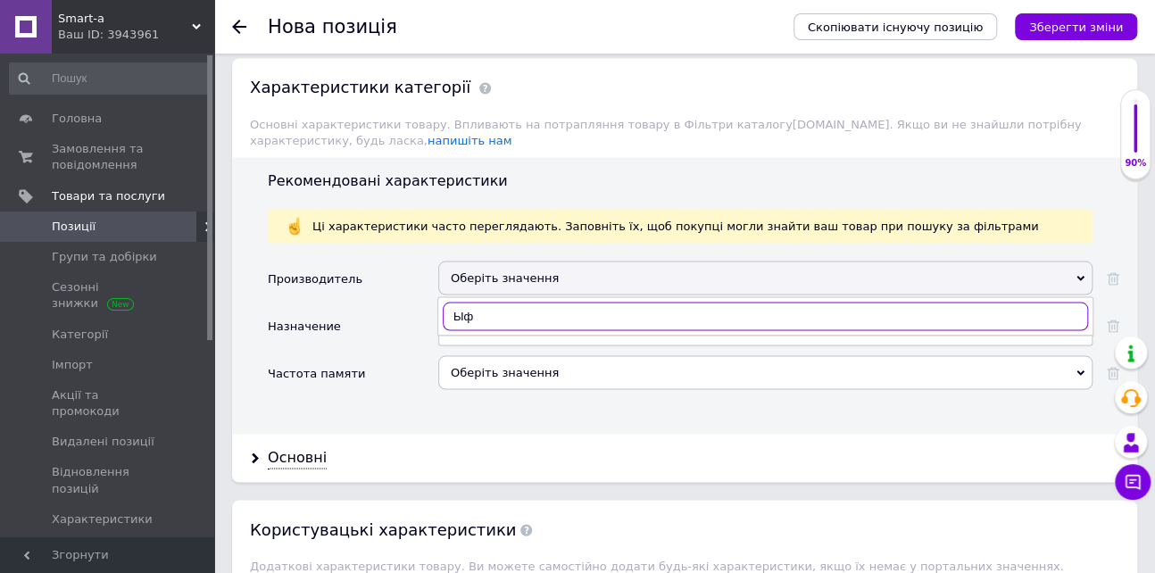
type input "Ы"
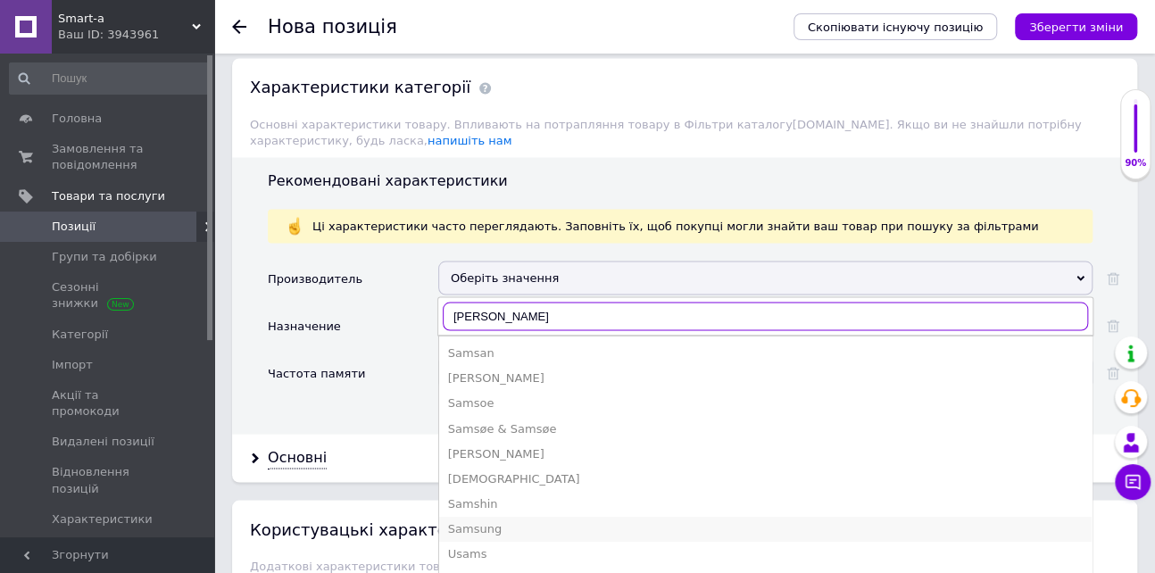
type input "[PERSON_NAME]"
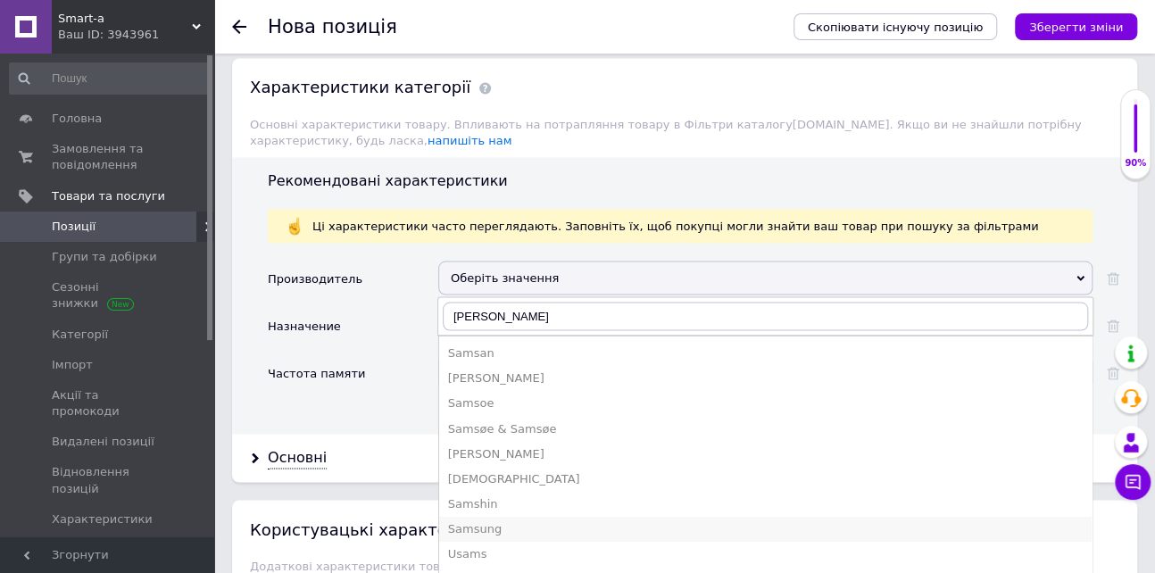
click at [489, 520] on div "Samsung" at bounding box center [765, 528] width 634 height 16
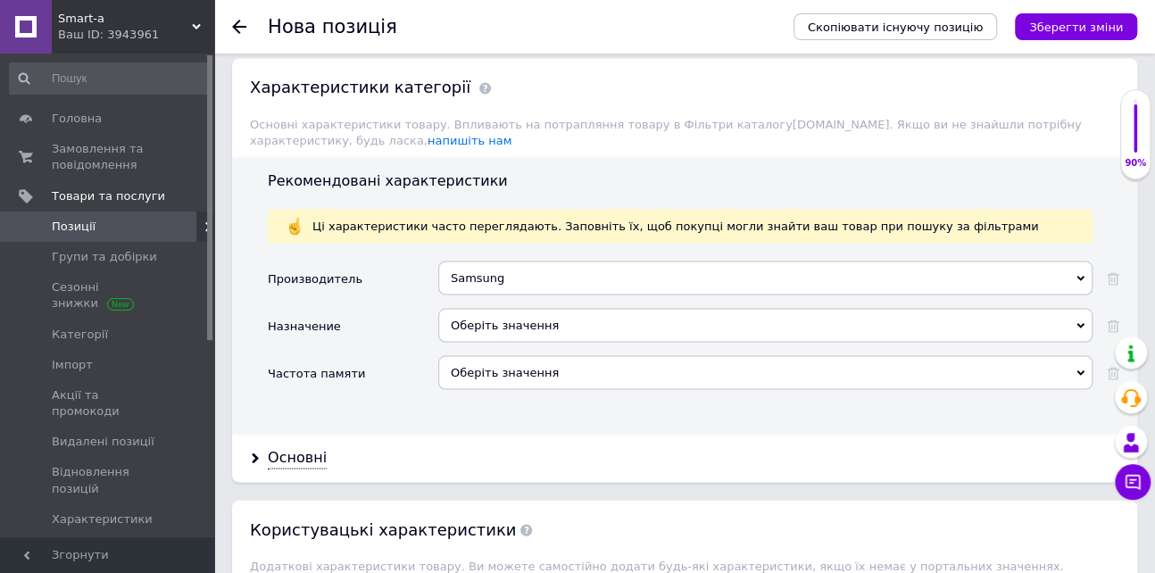
click at [506, 308] on div "Оберіть значення" at bounding box center [765, 325] width 654 height 34
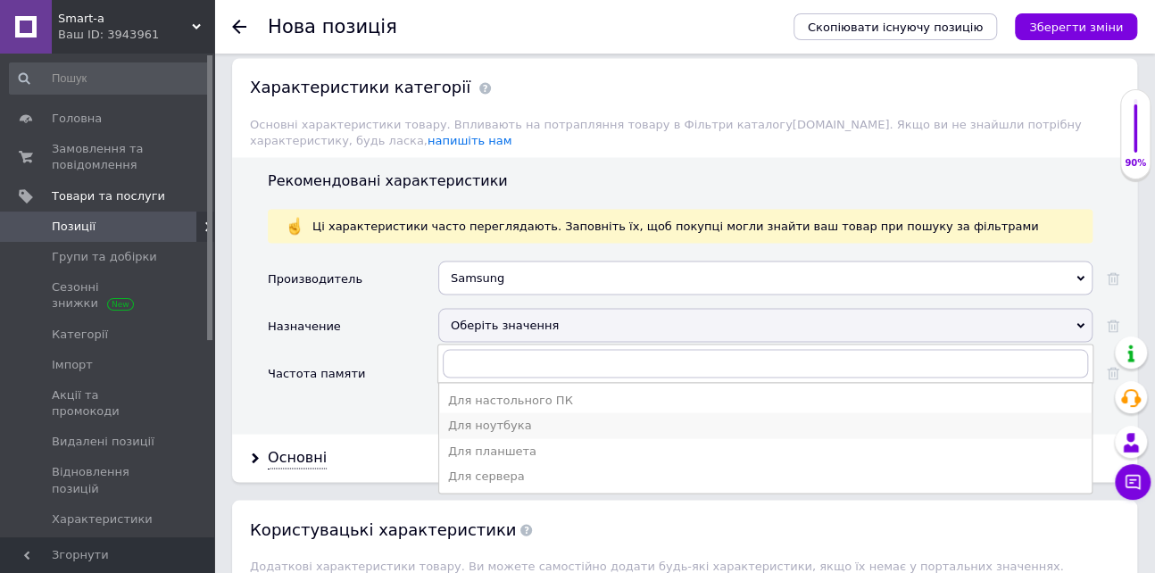
click at [504, 417] on div "Для ноутбука" at bounding box center [765, 425] width 634 height 16
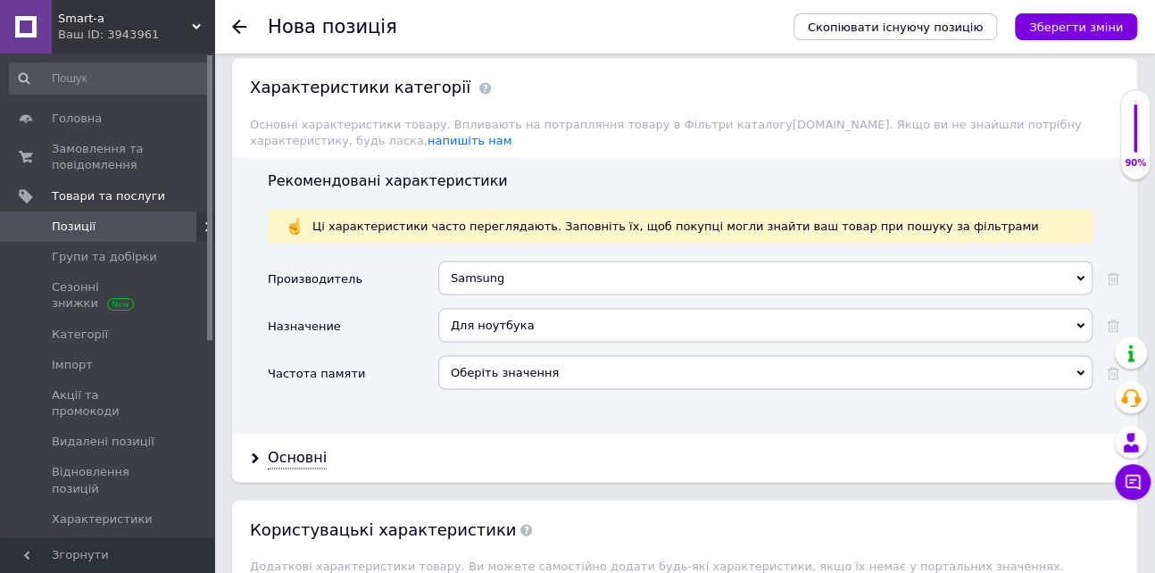
click at [493, 355] on div "Оберіть значення" at bounding box center [765, 372] width 654 height 34
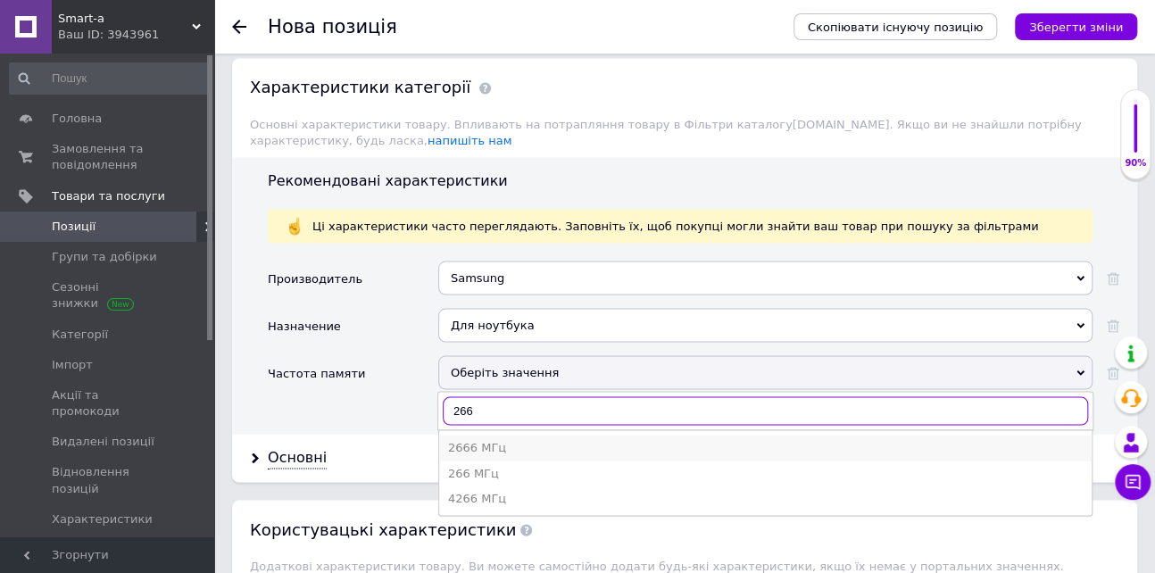
type input "266"
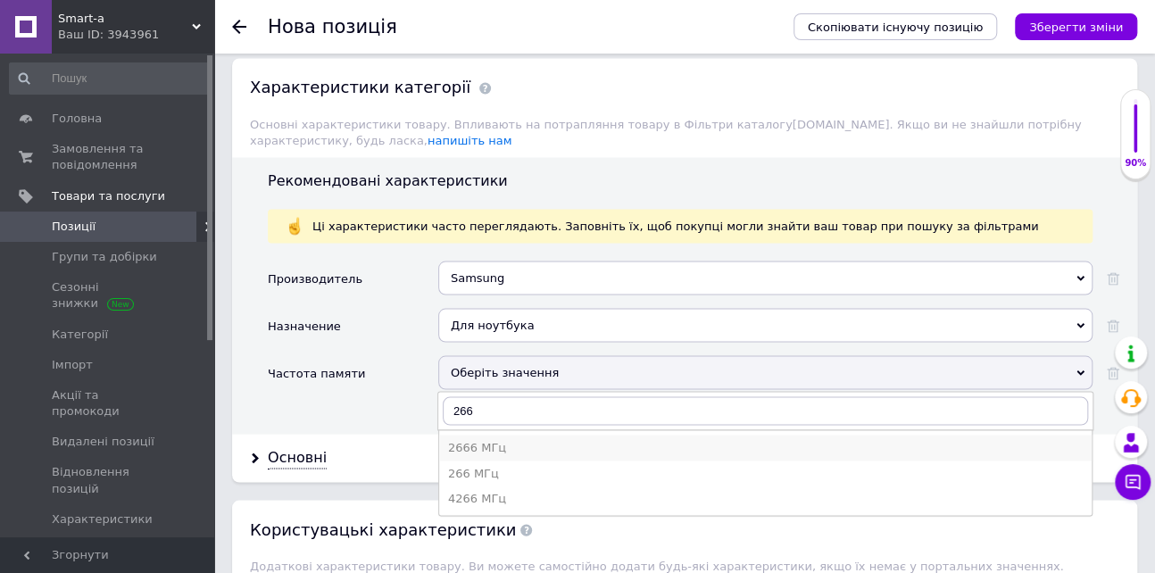
click at [488, 439] on div "2666 МГц" at bounding box center [765, 447] width 634 height 16
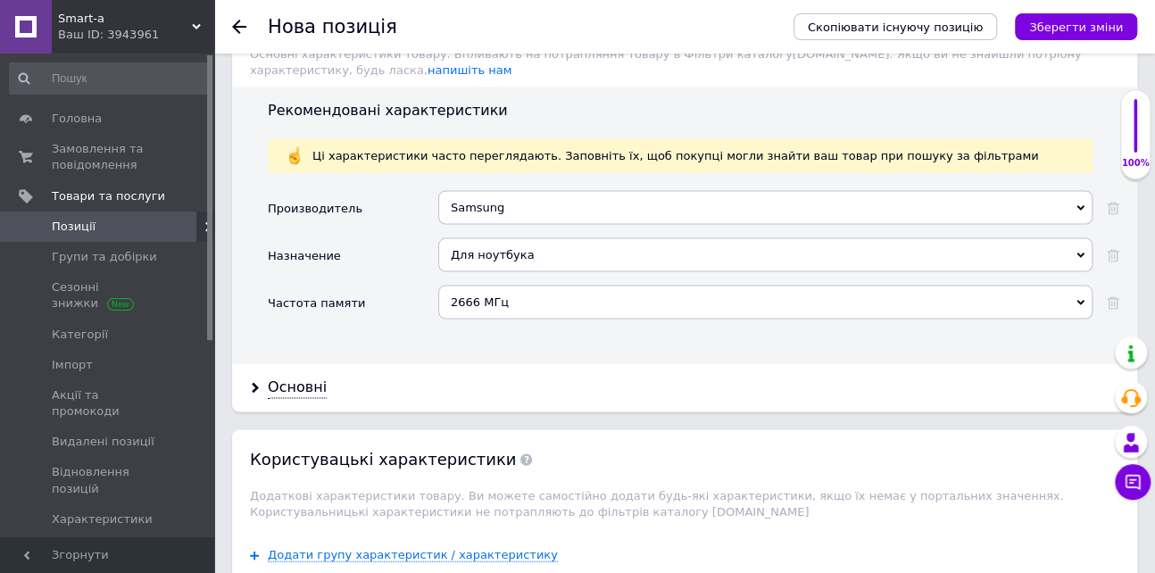
scroll to position [1541, 0]
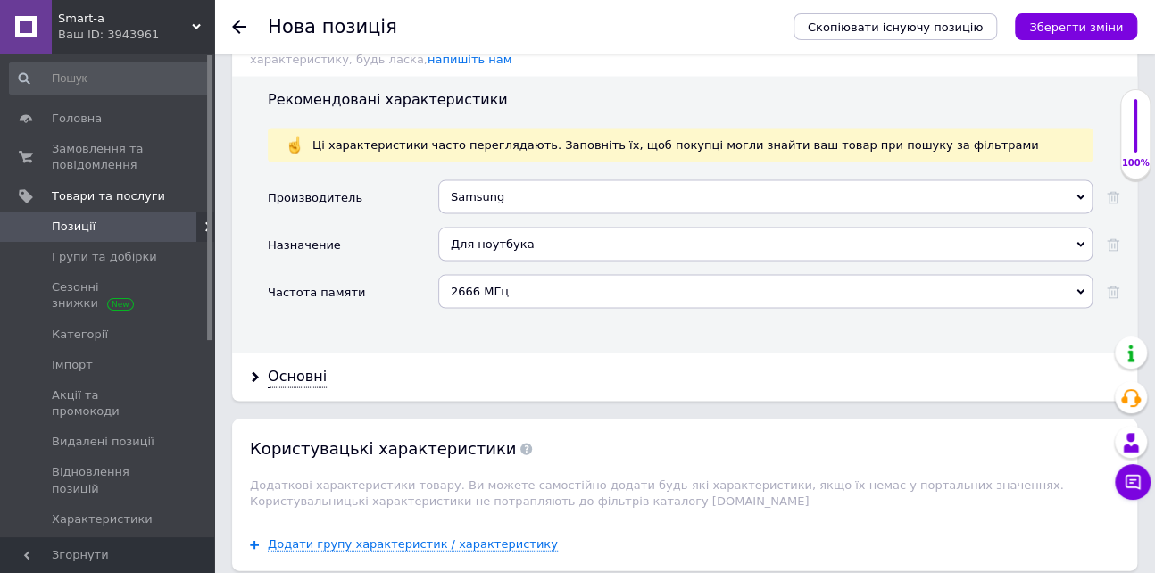
drag, startPoint x: 302, startPoint y: 354, endPoint x: 352, endPoint y: 347, distance: 51.4
click at [301, 366] on div "Основні" at bounding box center [297, 376] width 59 height 21
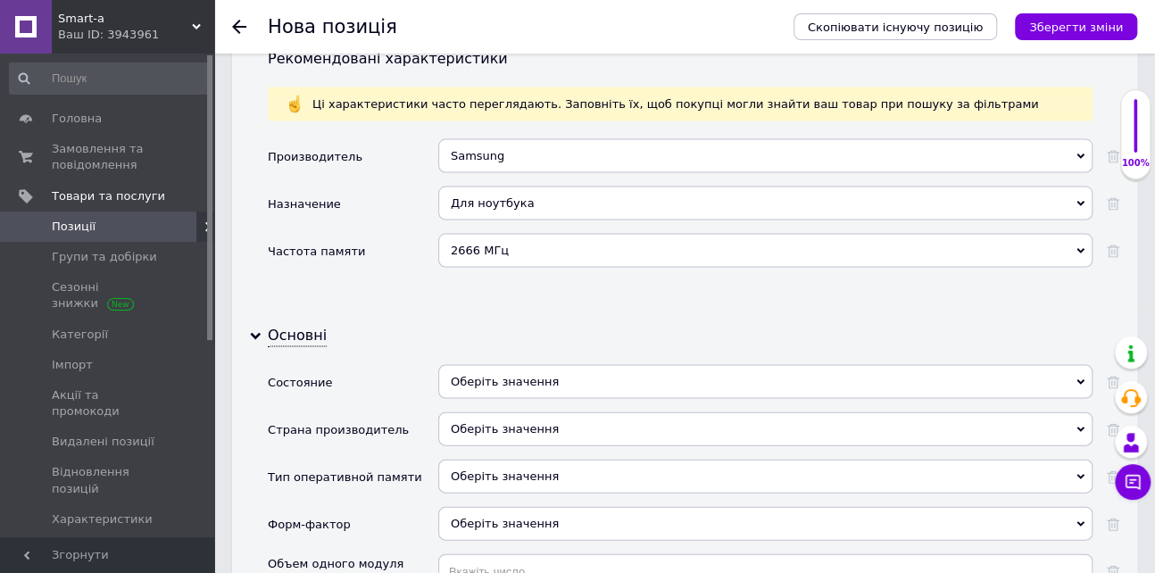
scroll to position [1622, 0]
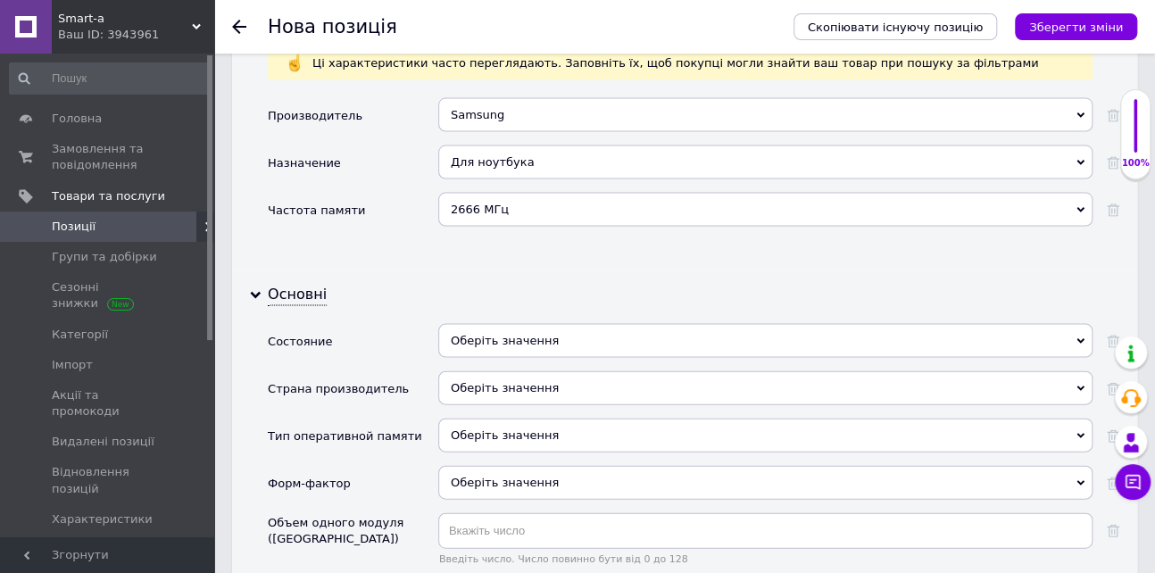
click at [490, 324] on div "Оберіть значення" at bounding box center [765, 341] width 654 height 34
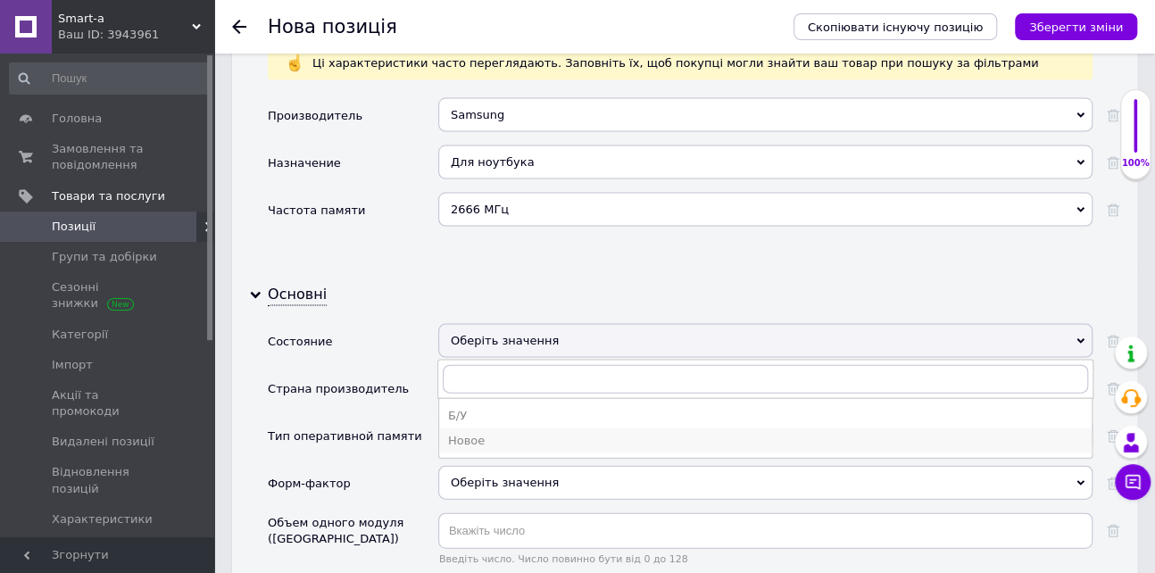
click at [473, 433] on div "Новое" at bounding box center [765, 441] width 634 height 16
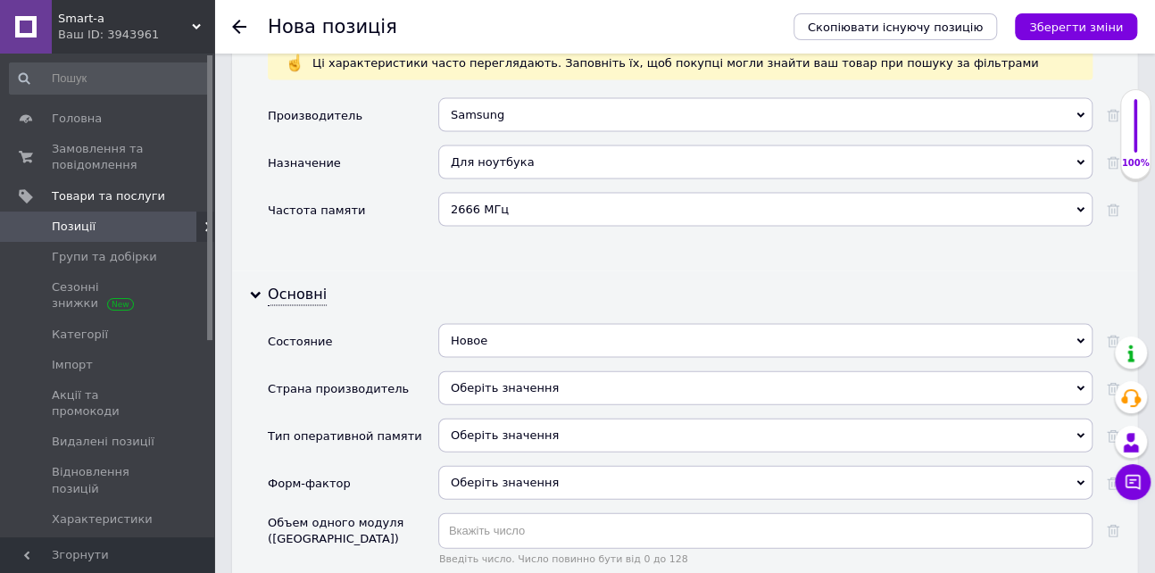
click at [486, 375] on div "Оберіть значення" at bounding box center [765, 388] width 654 height 34
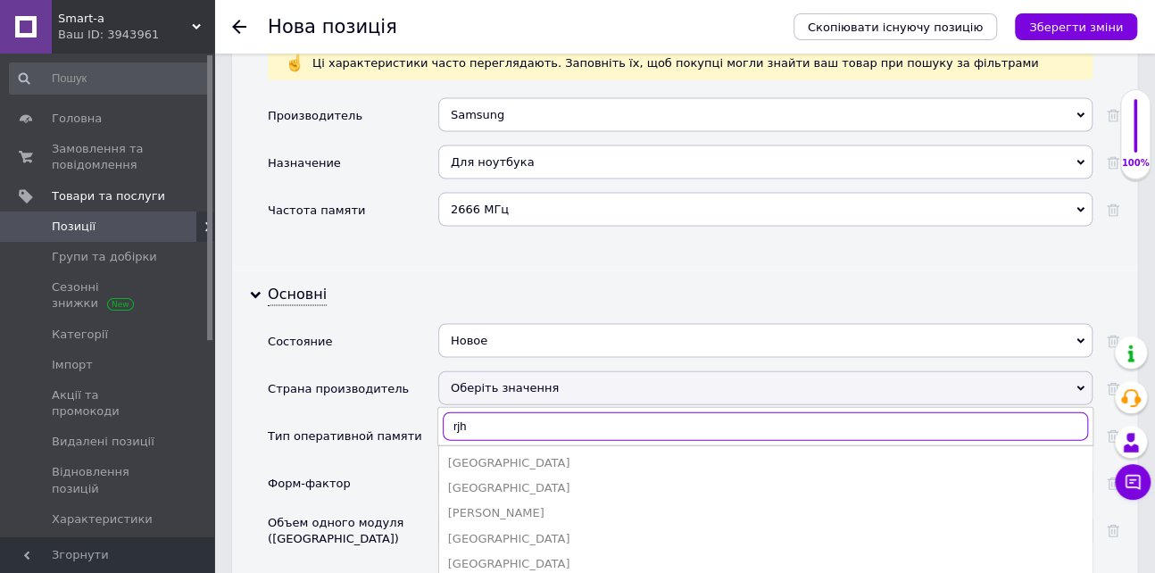
drag, startPoint x: 494, startPoint y: 410, endPoint x: 377, endPoint y: 388, distance: 118.8
click at [380, 388] on div "Страна производитель Оберіть значення [GEOGRAPHIC_DATA] [GEOGRAPHIC_DATA] [GEOG…" at bounding box center [693, 394] width 851 height 47
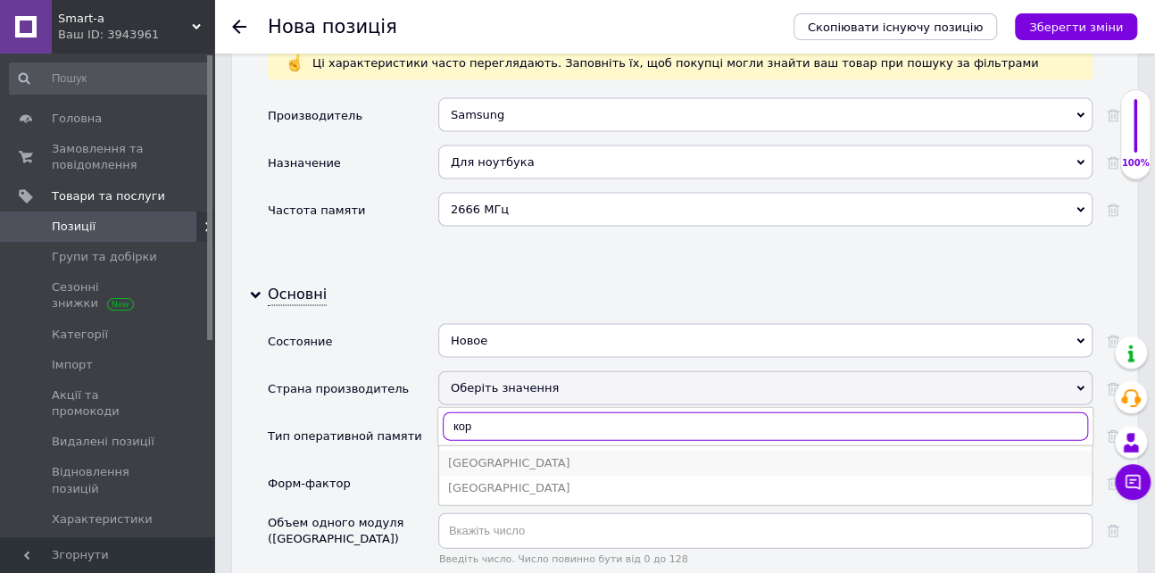
type input "кор"
click at [484, 455] on div "[GEOGRAPHIC_DATA]" at bounding box center [765, 463] width 634 height 16
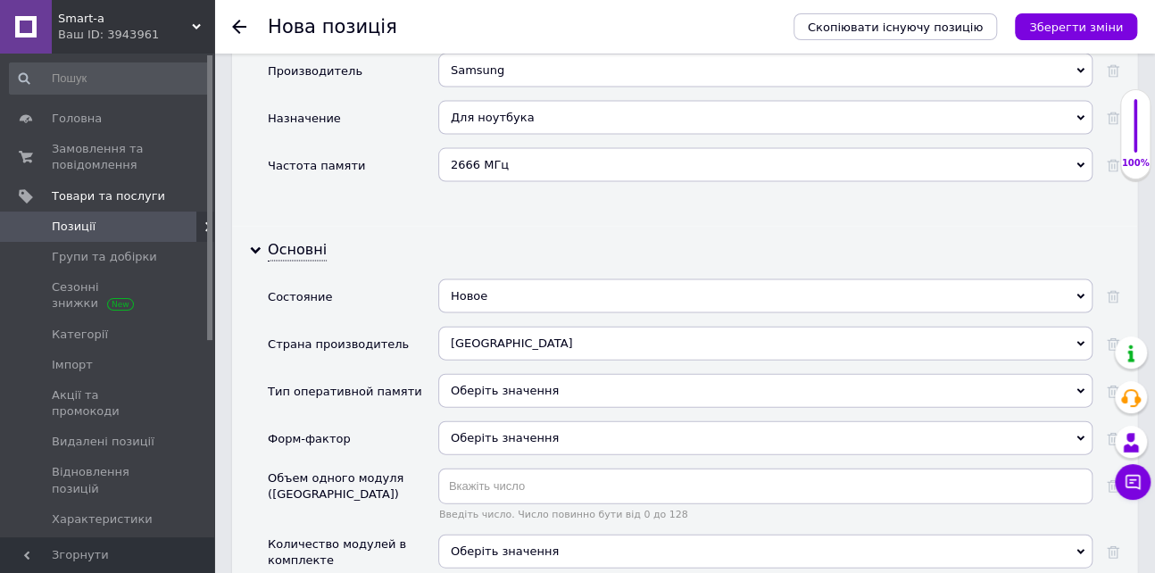
scroll to position [1703, 0]
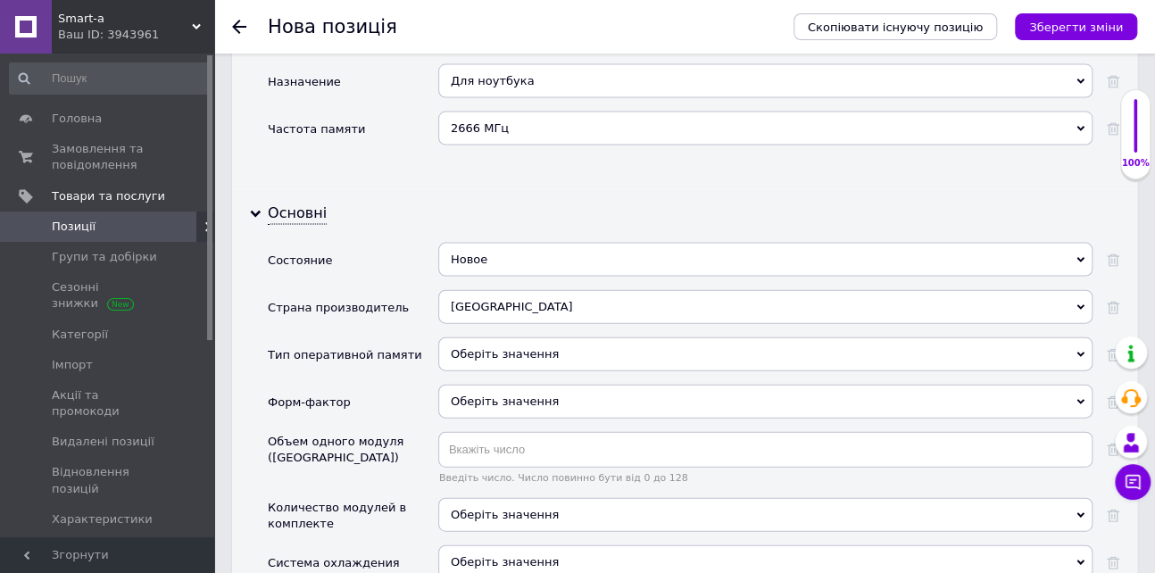
click at [500, 337] on div "Оберіть значення" at bounding box center [765, 354] width 654 height 34
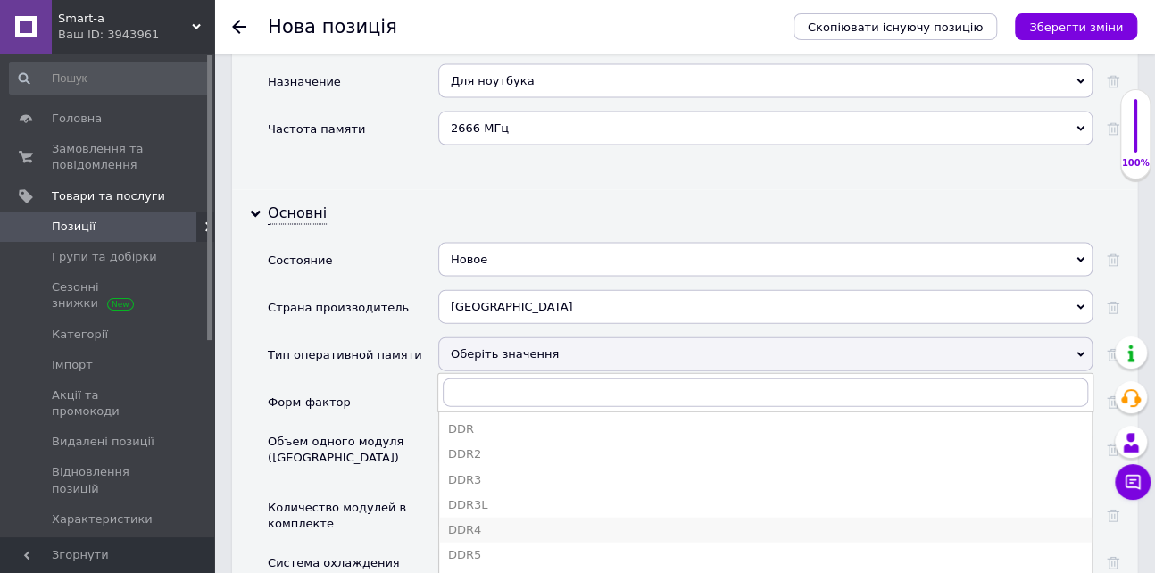
click at [479, 522] on div "DDR4" at bounding box center [765, 530] width 634 height 16
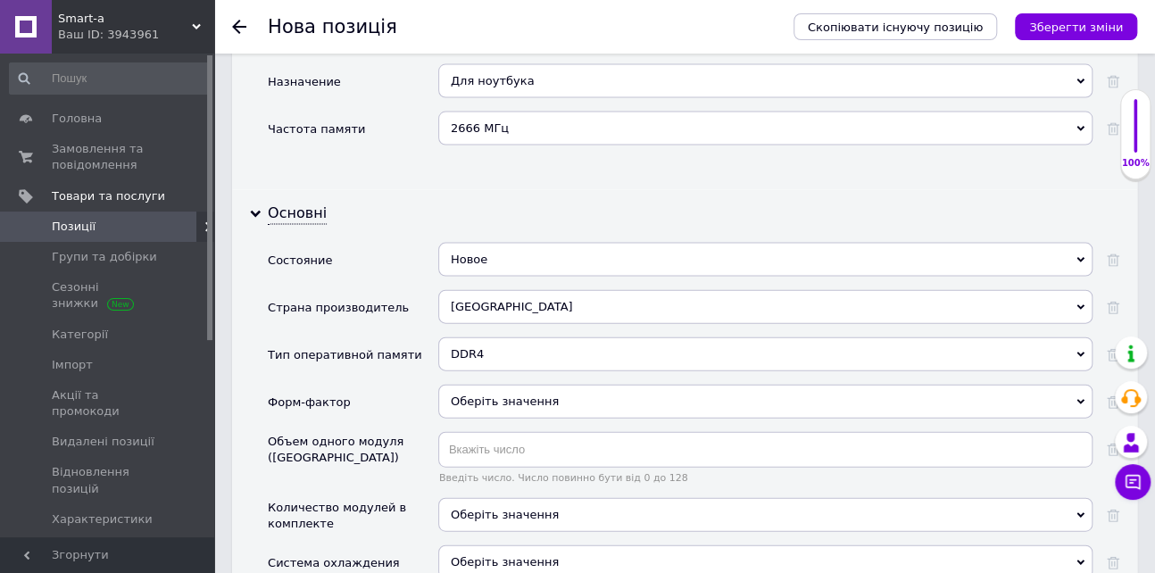
click at [497, 387] on div "Оберіть значення" at bounding box center [765, 402] width 654 height 34
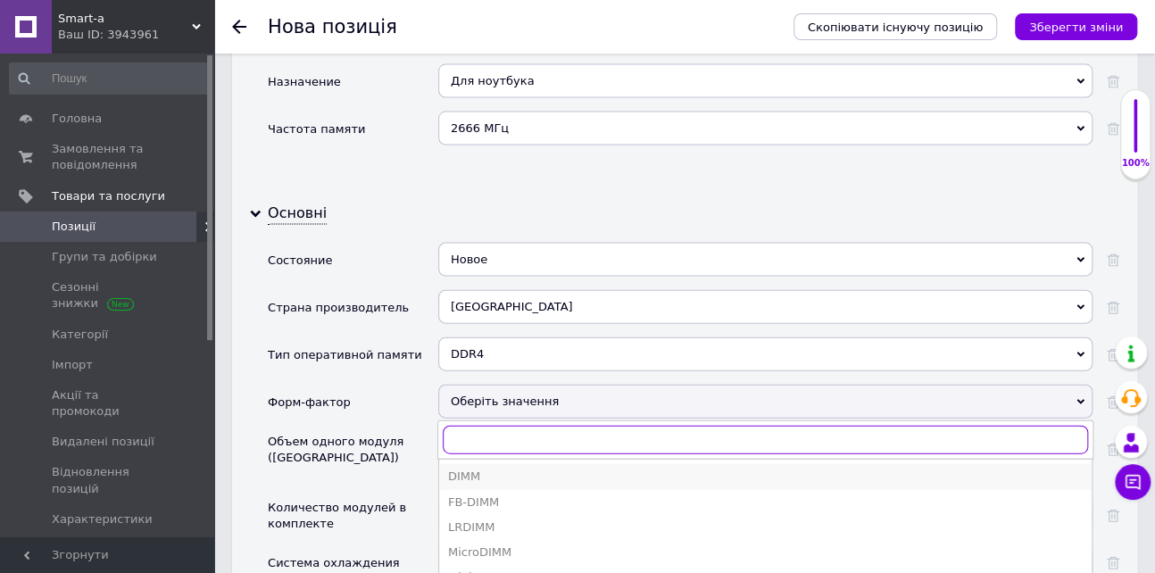
scroll to position [1785, 0]
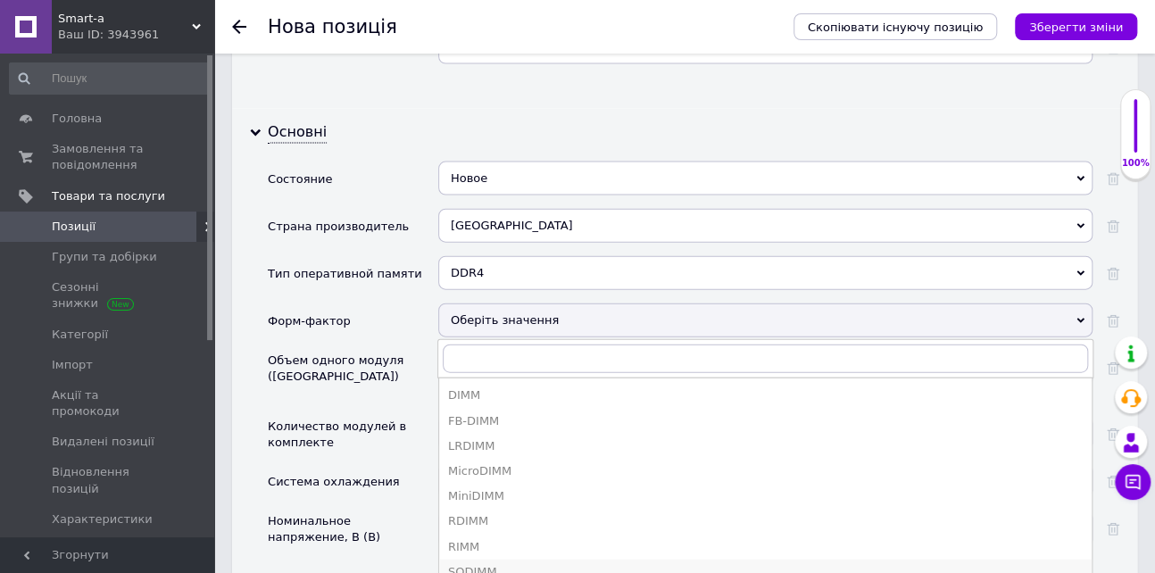
click at [474, 564] on div "SODIMM" at bounding box center [765, 572] width 634 height 16
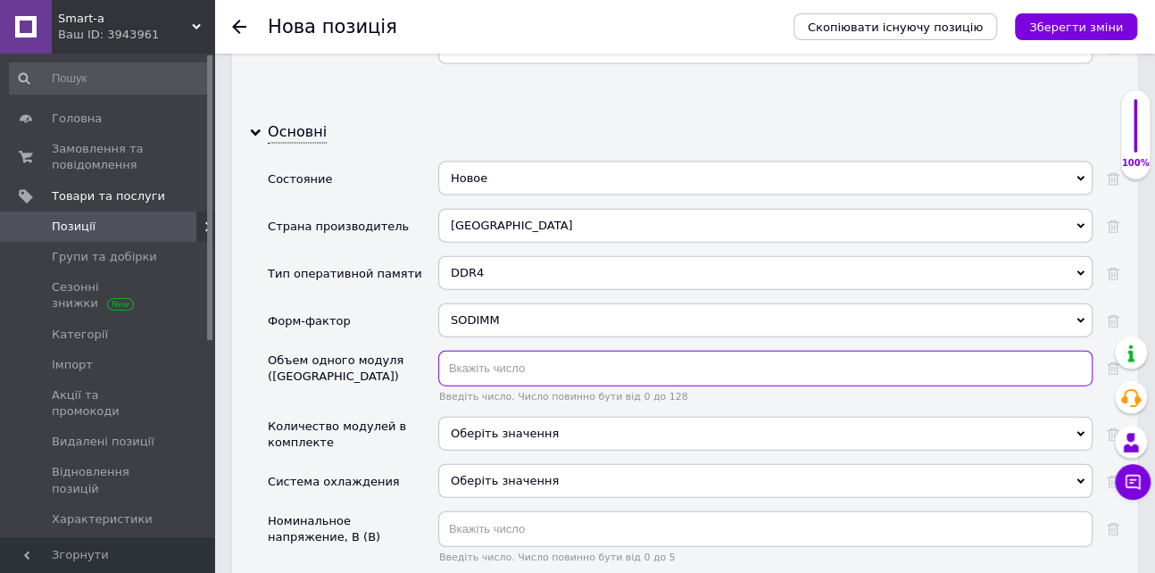
click at [484, 351] on input "text" at bounding box center [765, 369] width 654 height 36
type input "32"
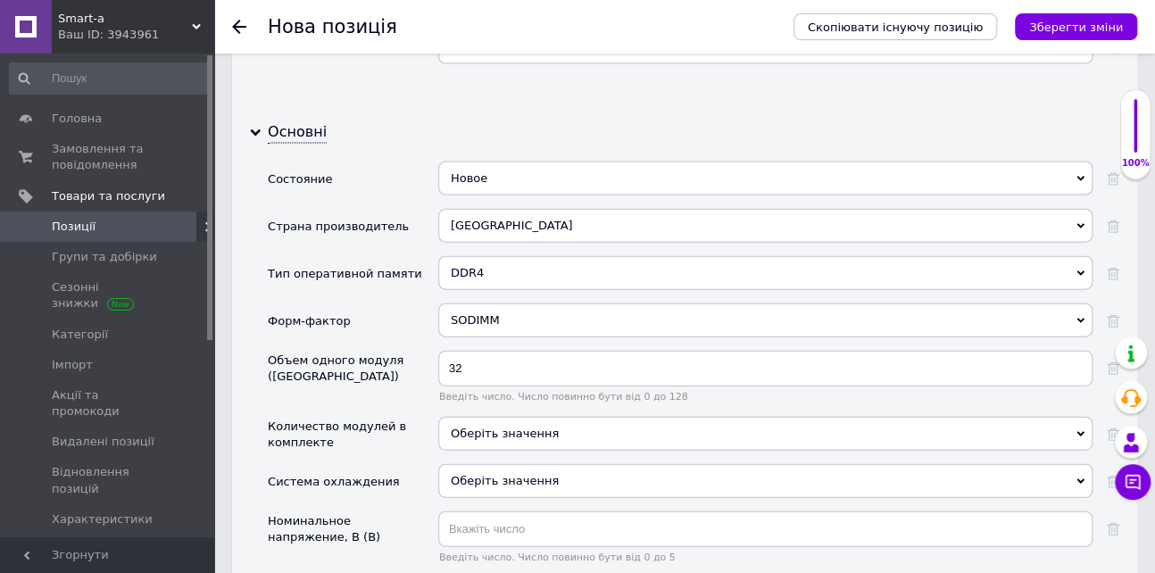
click at [482, 417] on div "Оберіть значення" at bounding box center [765, 434] width 654 height 34
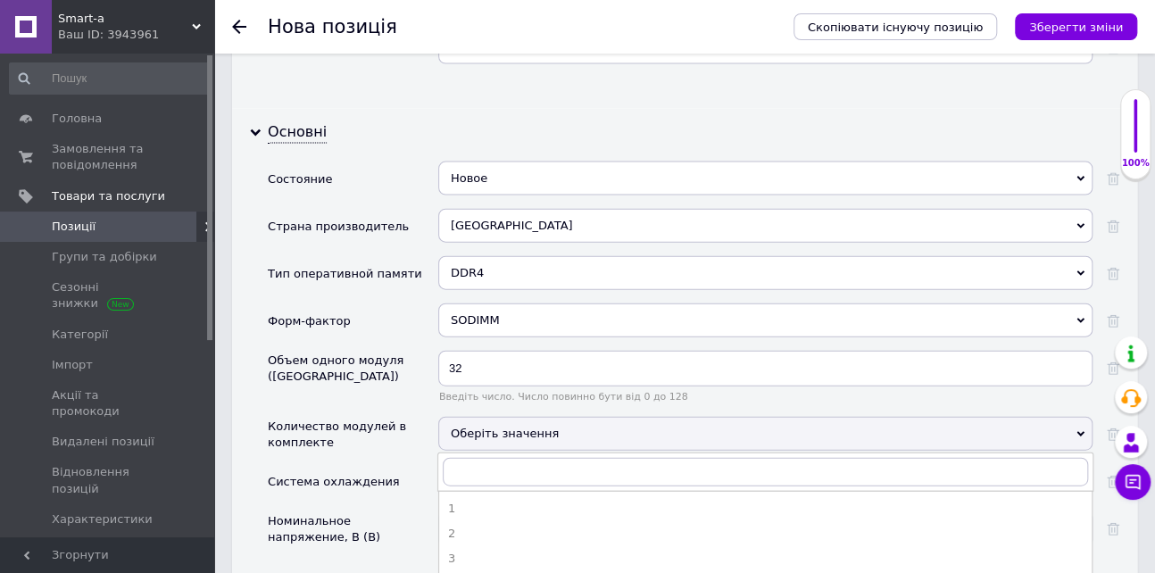
click at [468, 501] on div "1" at bounding box center [765, 509] width 634 height 16
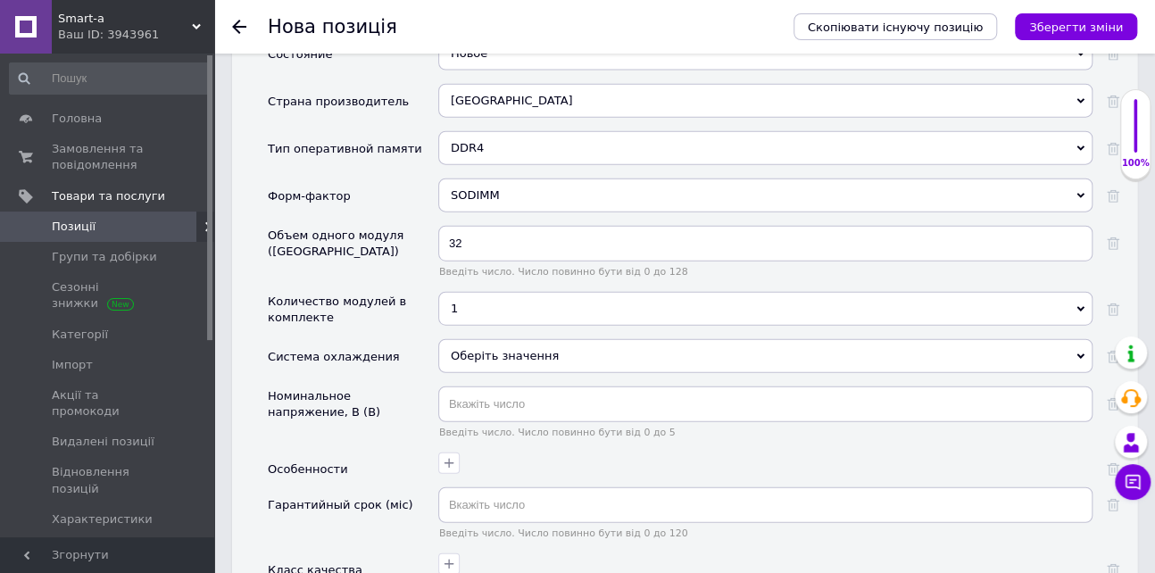
scroll to position [1946, 0]
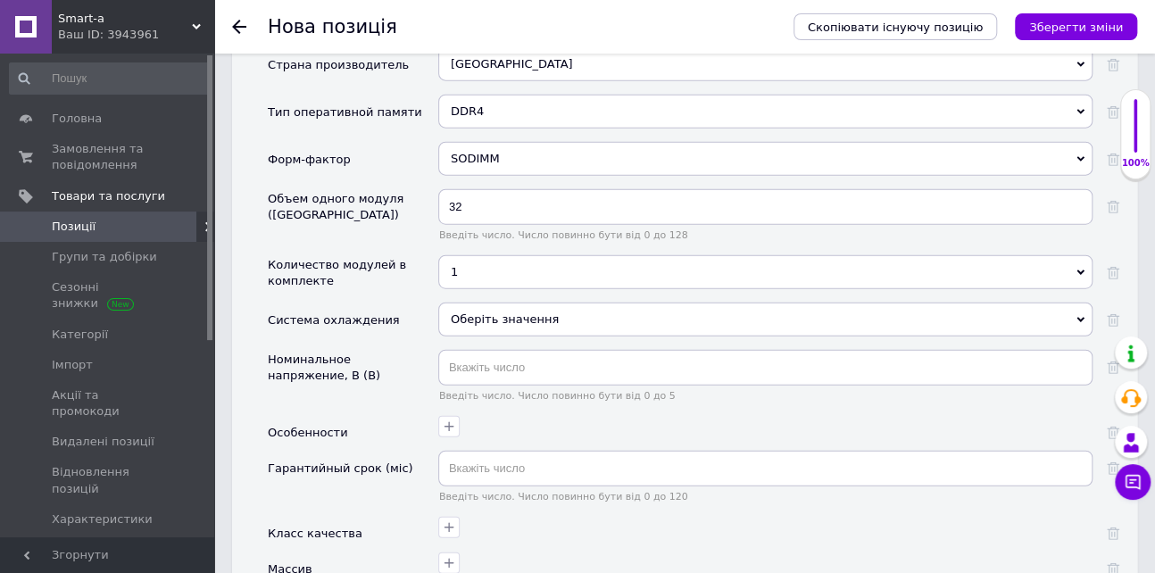
click at [484, 302] on div "Оберіть значення" at bounding box center [765, 319] width 654 height 34
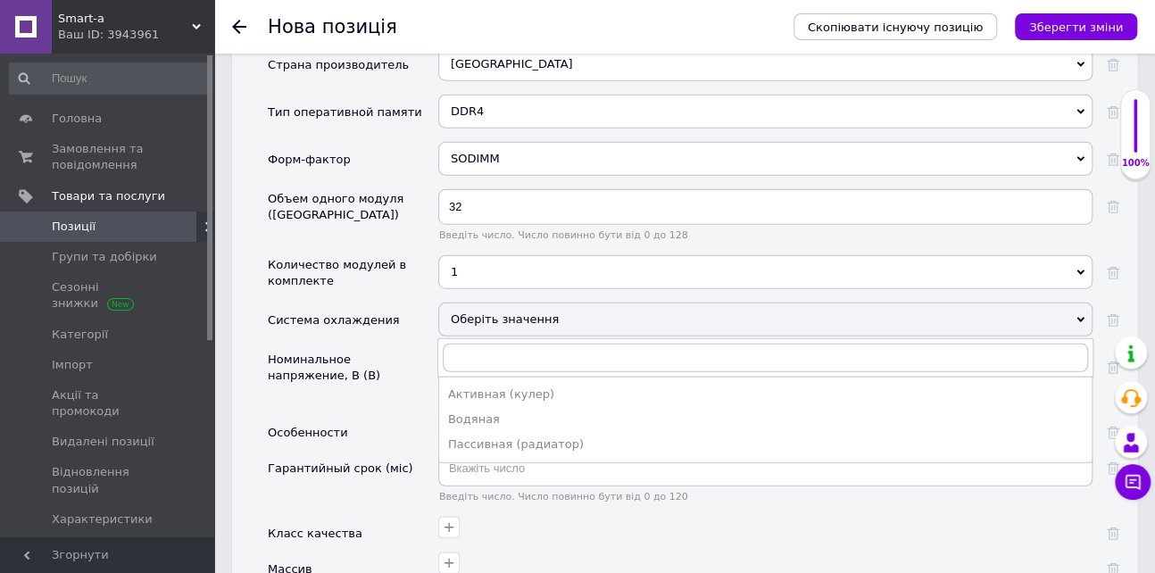
click at [484, 302] on div "Оберіть значення" at bounding box center [765, 319] width 654 height 34
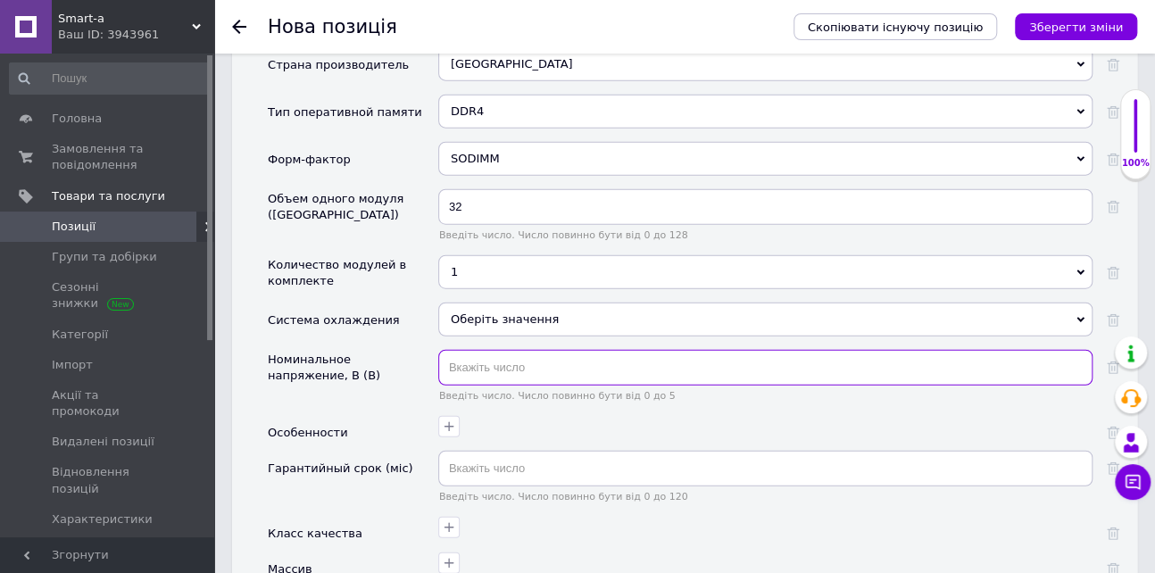
click at [488, 350] on input "text" at bounding box center [765, 368] width 654 height 36
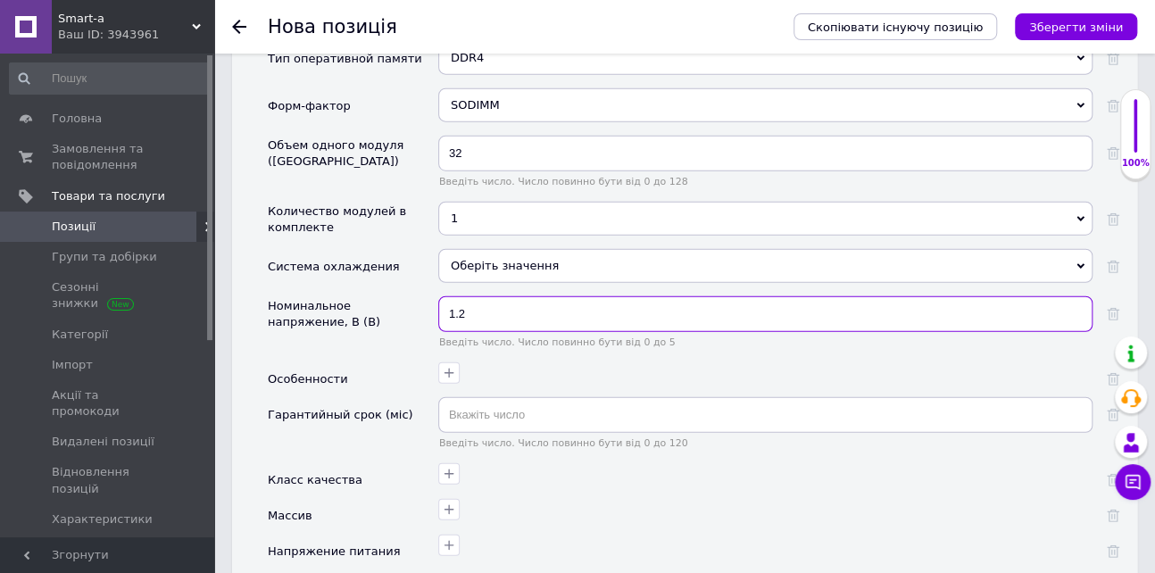
scroll to position [2027, 0]
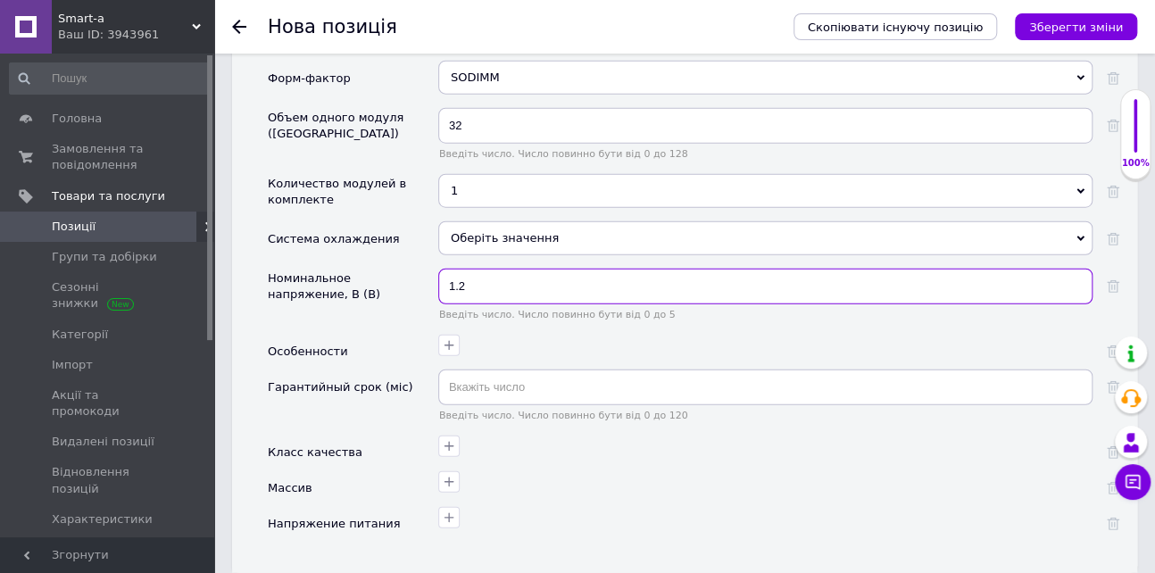
type input "1.2"
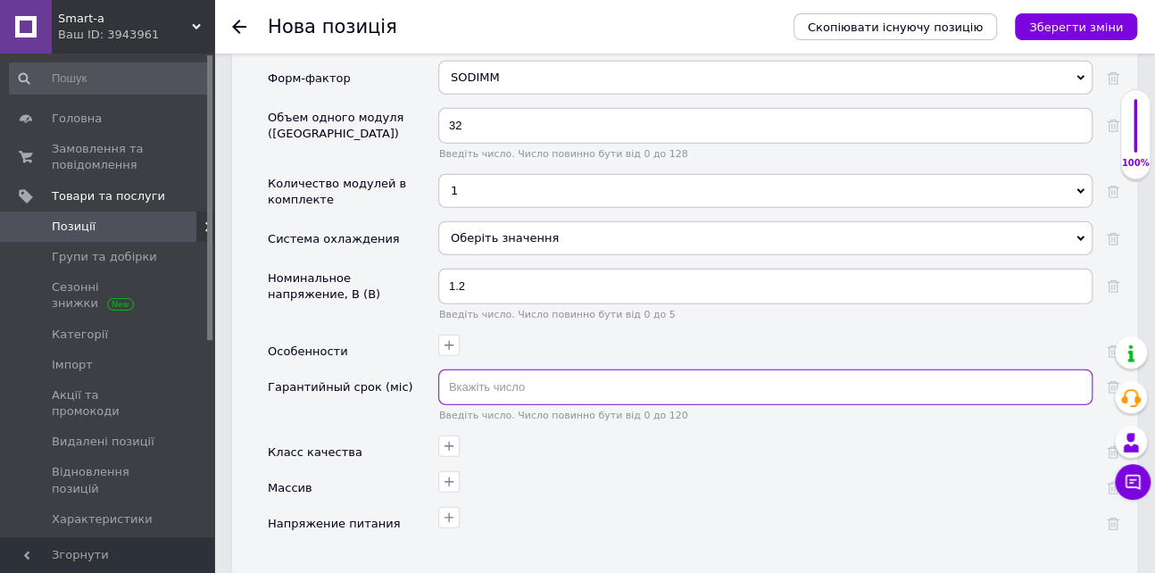
click at [479, 369] on input "text" at bounding box center [765, 387] width 654 height 36
type input "36"
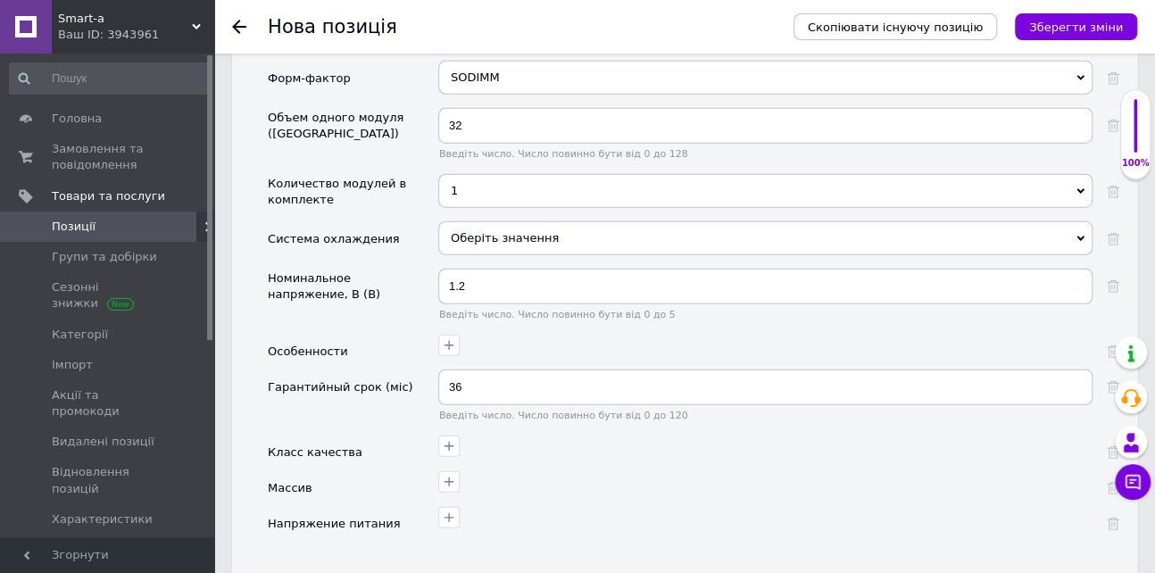
click at [555, 431] on div at bounding box center [763, 444] width 659 height 26
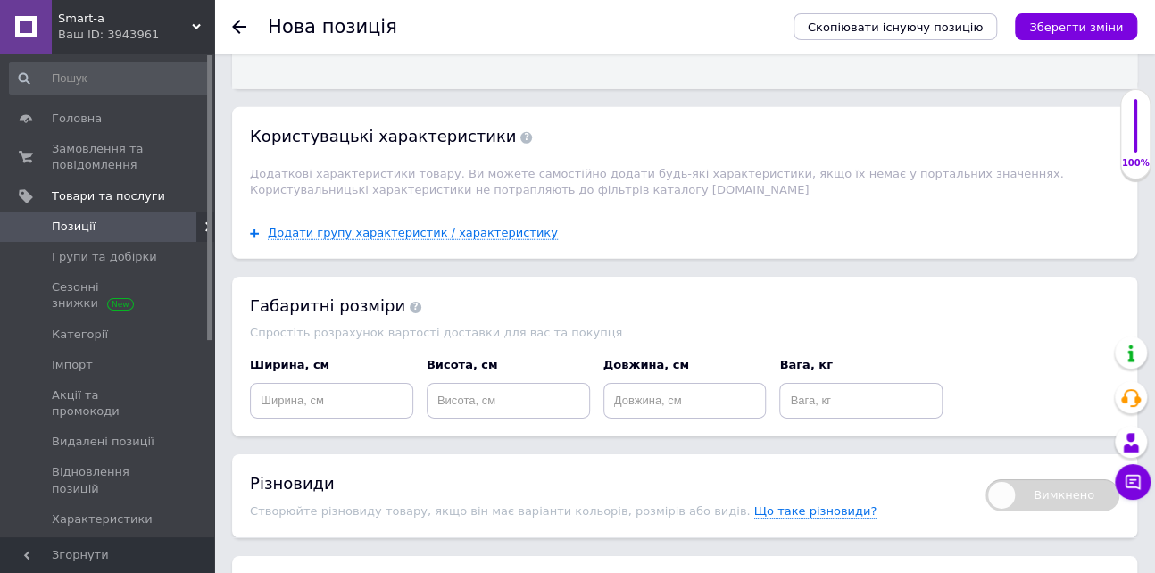
scroll to position [2515, 0]
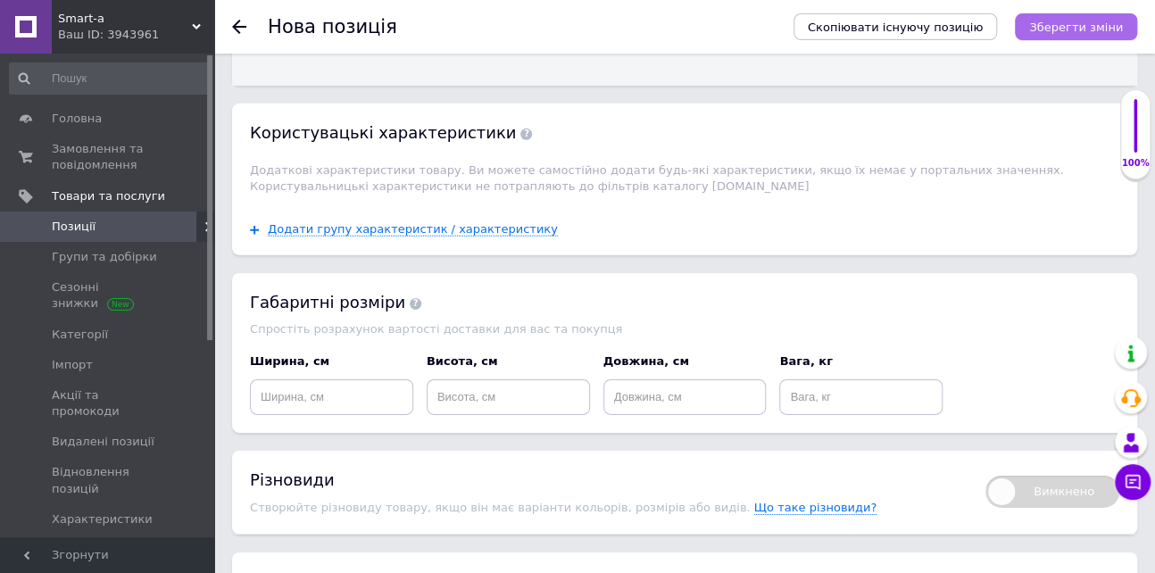
click at [1088, 29] on icon "Зберегти зміни" at bounding box center [1076, 27] width 94 height 13
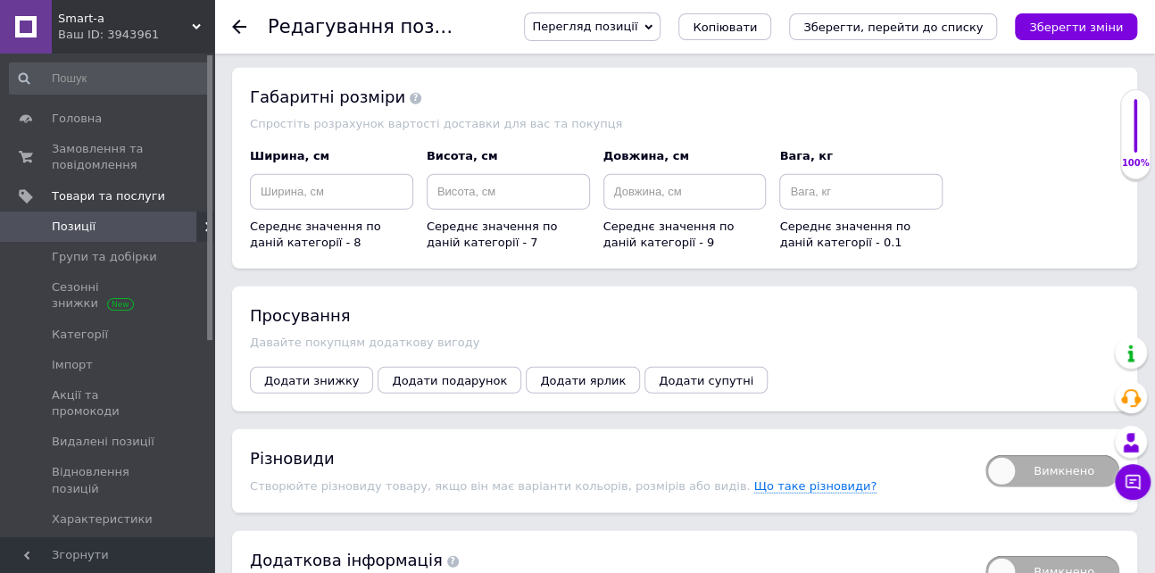
scroll to position [2027, 0]
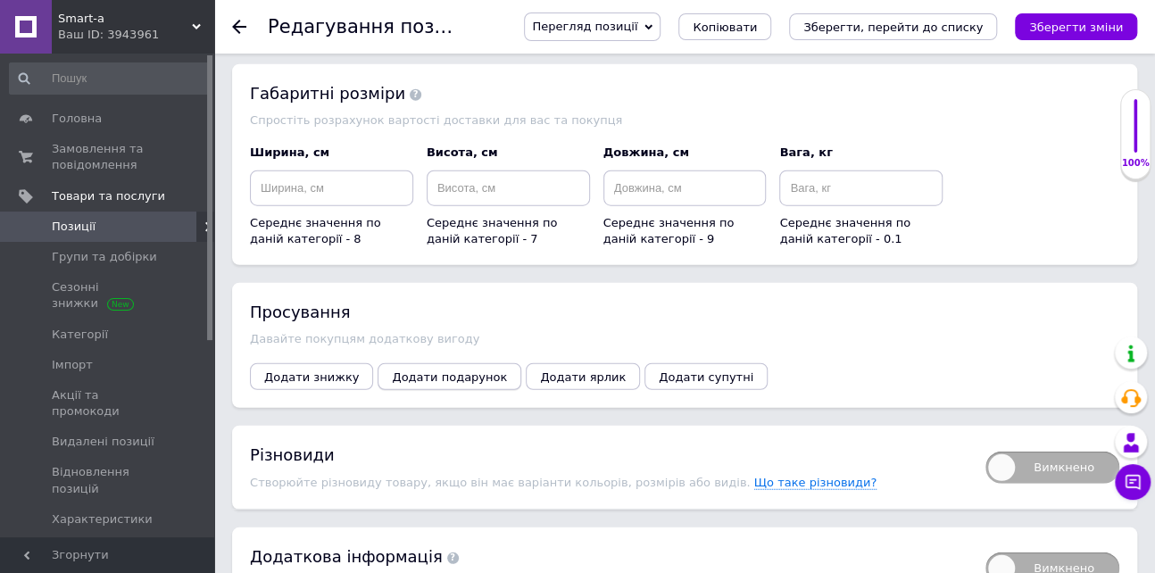
click at [460, 382] on span "Додати подарунок" at bounding box center [449, 376] width 115 height 13
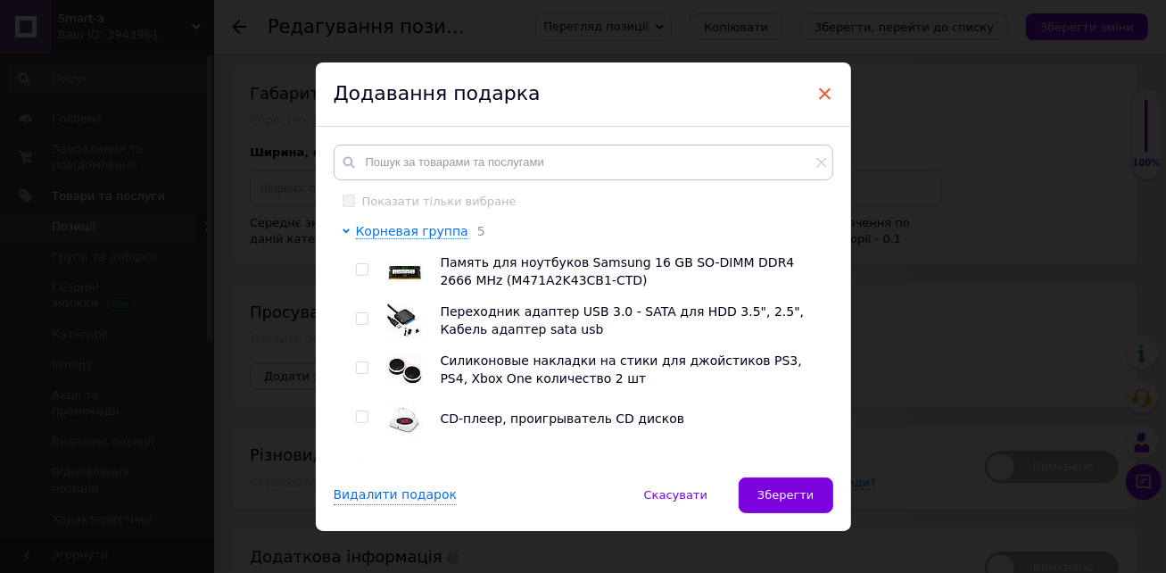
click at [824, 93] on span "×" at bounding box center [825, 94] width 16 height 30
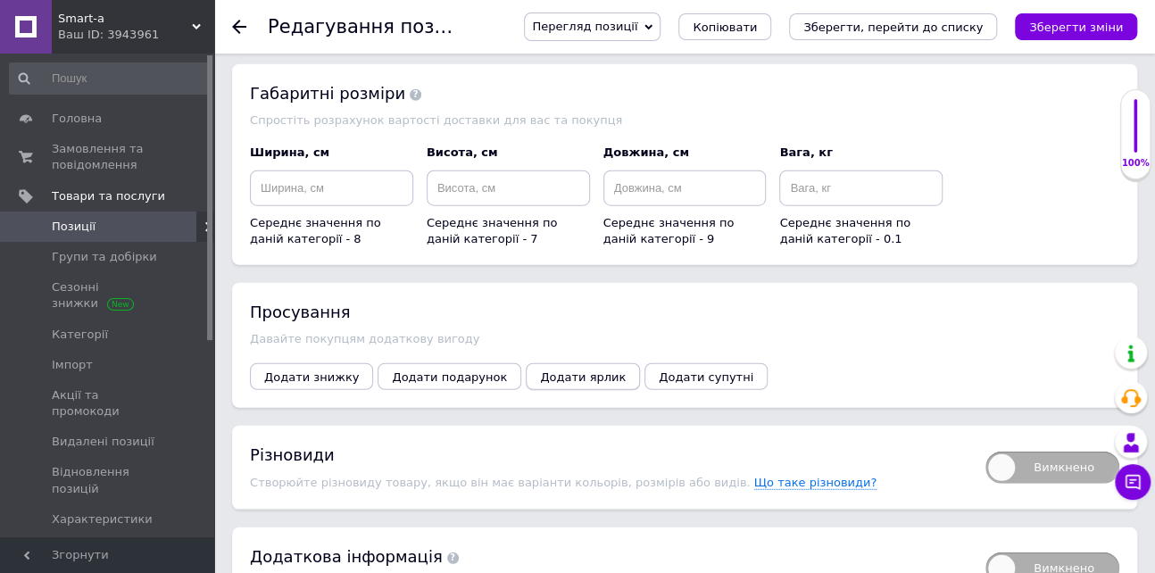
click at [540, 375] on span "Додати ярлик" at bounding box center [583, 376] width 86 height 13
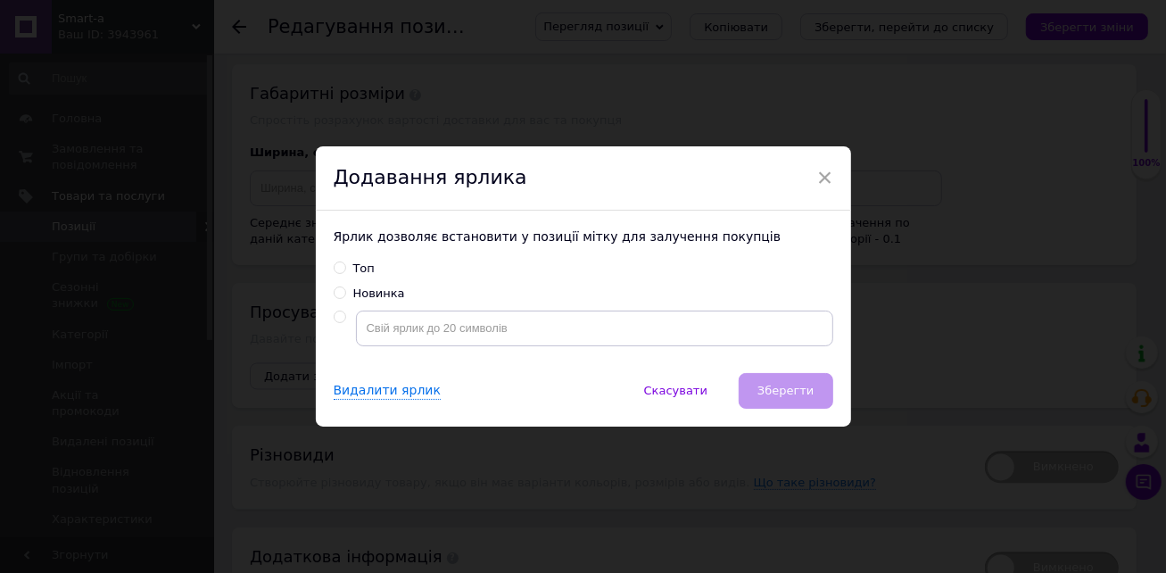
drag, startPoint x: 337, startPoint y: 268, endPoint x: 361, endPoint y: 278, distance: 26.4
click at [338, 268] on input "Топ" at bounding box center [340, 267] width 12 height 12
radio input "true"
click at [758, 385] on button "Зберегти" at bounding box center [786, 391] width 94 height 36
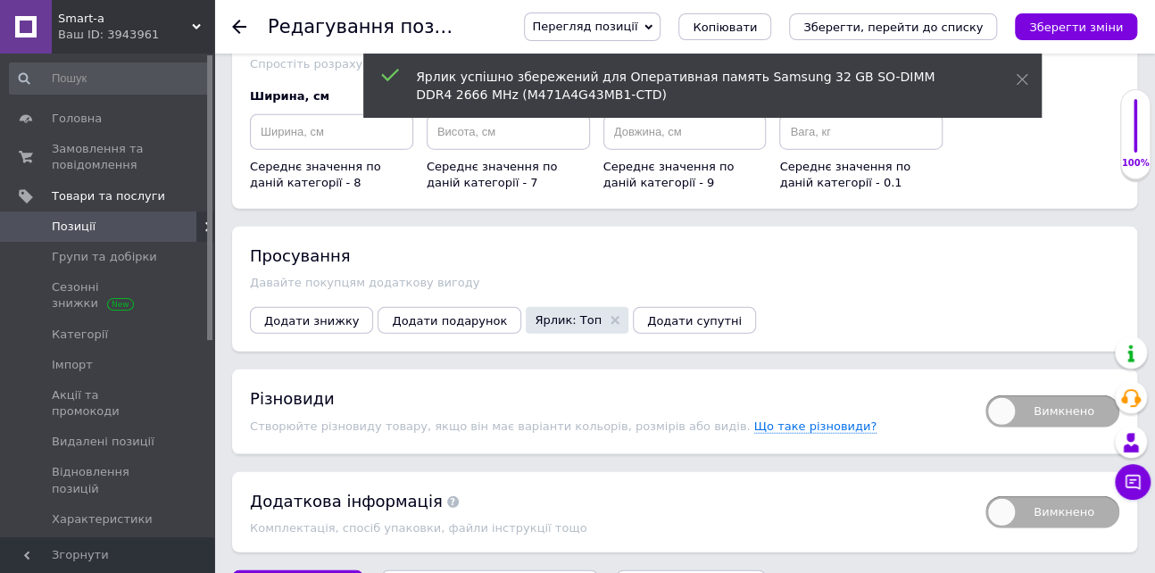
scroll to position [2137, 0]
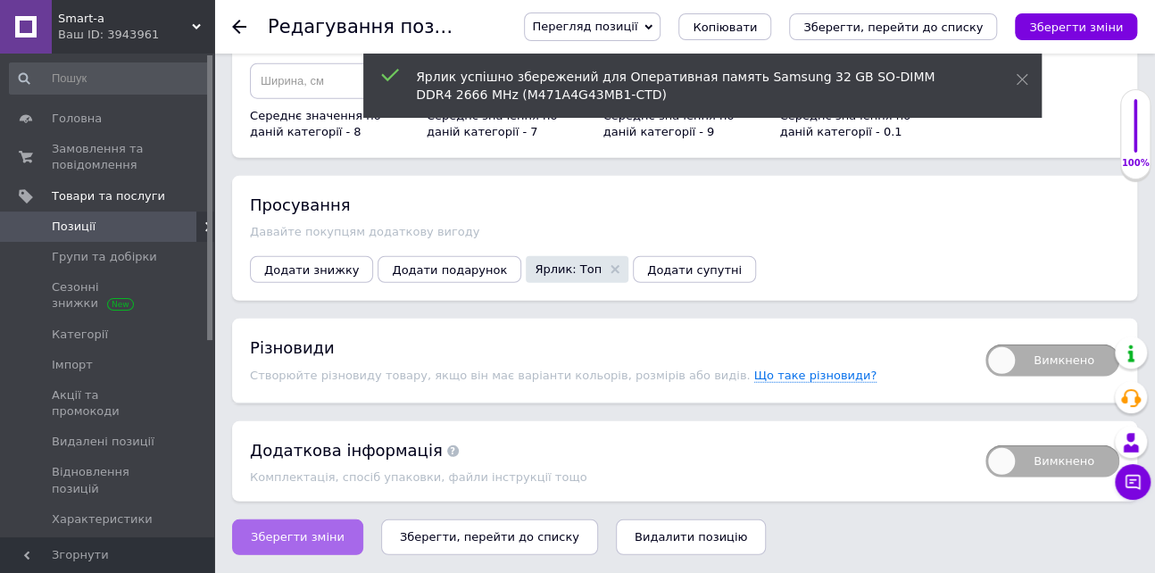
click at [316, 526] on button "Зберегти зміни" at bounding box center [297, 537] width 131 height 36
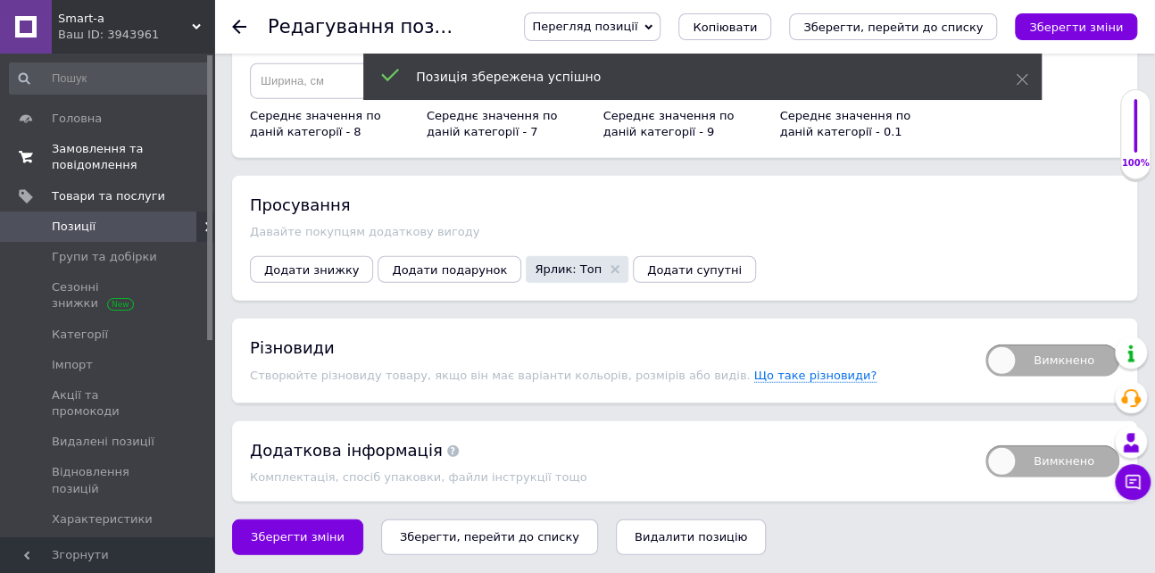
click at [98, 154] on span "Замовлення та повідомлення" at bounding box center [108, 157] width 113 height 32
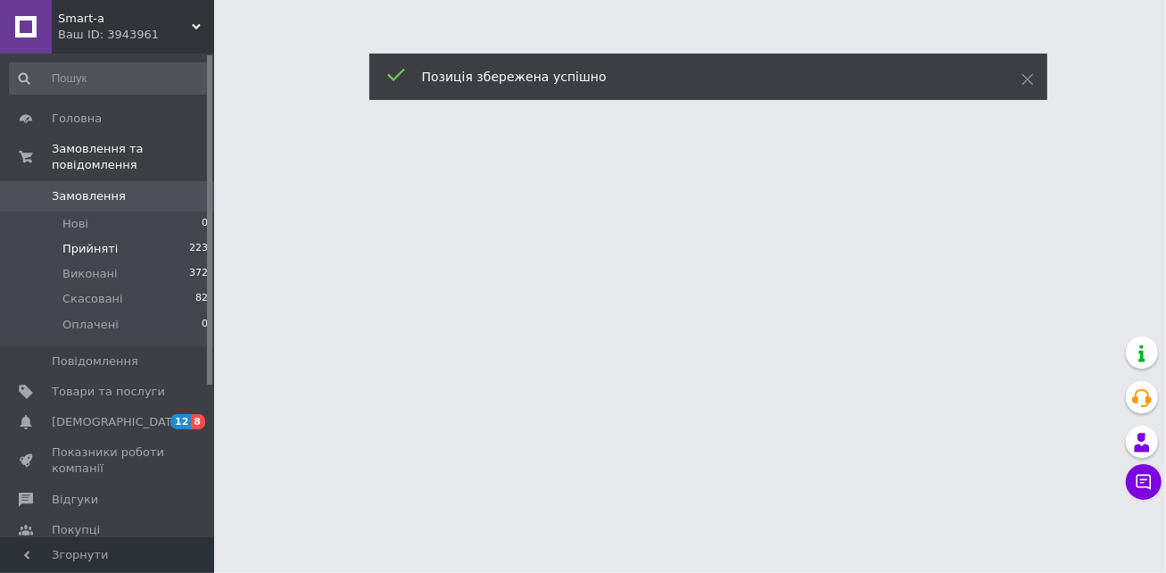
click at [87, 241] on span "Прийняті" at bounding box center [89, 249] width 55 height 16
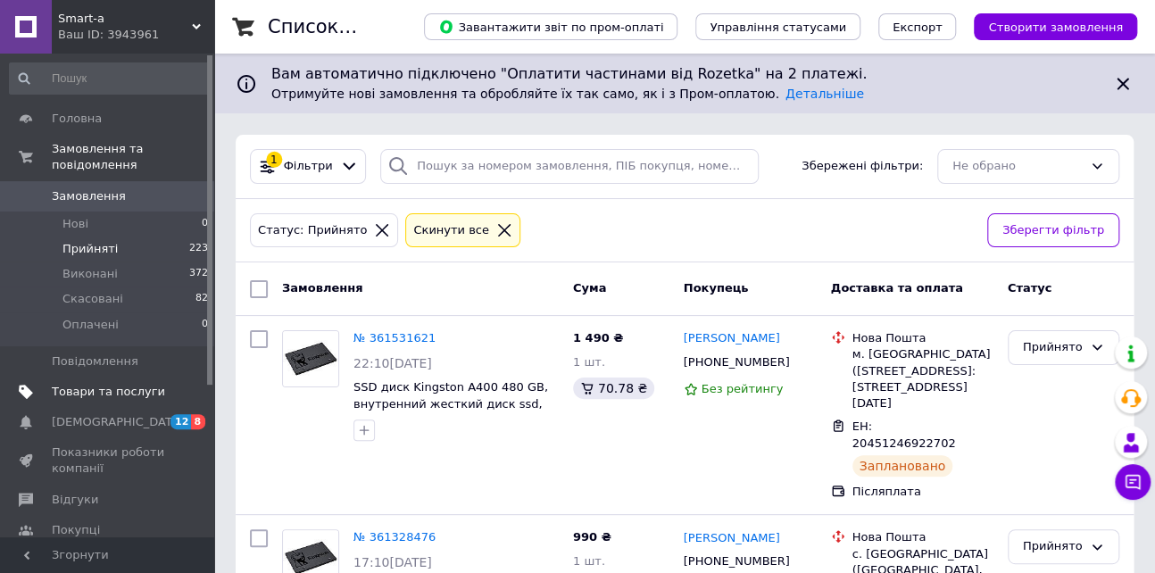
click at [86, 384] on span "Товари та послуги" at bounding box center [108, 392] width 113 height 16
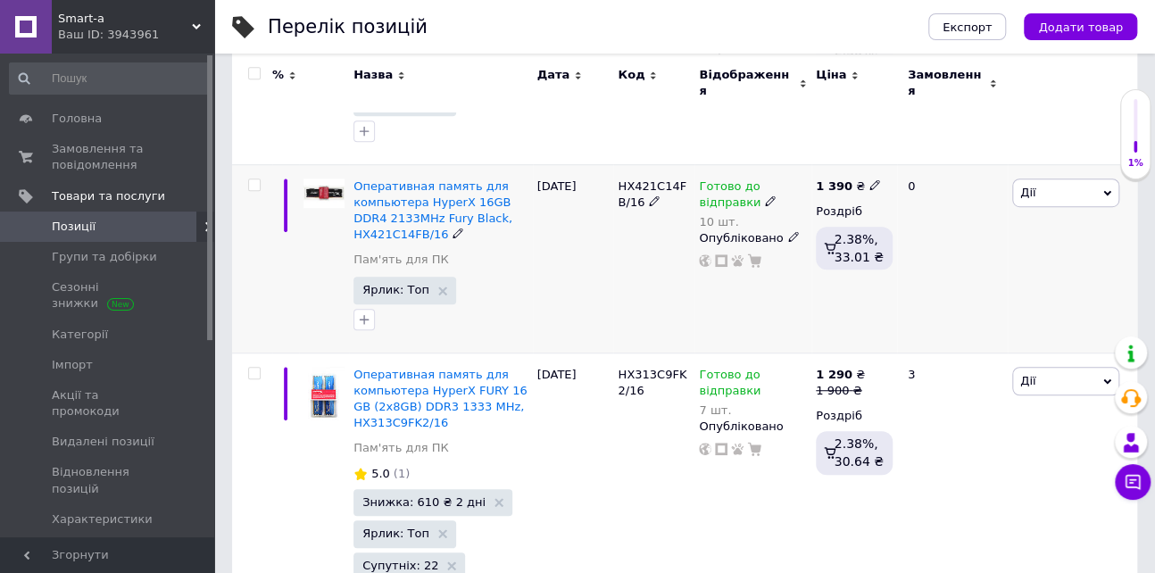
scroll to position [80, 0]
